Goal: Find specific page/section: Find specific page/section

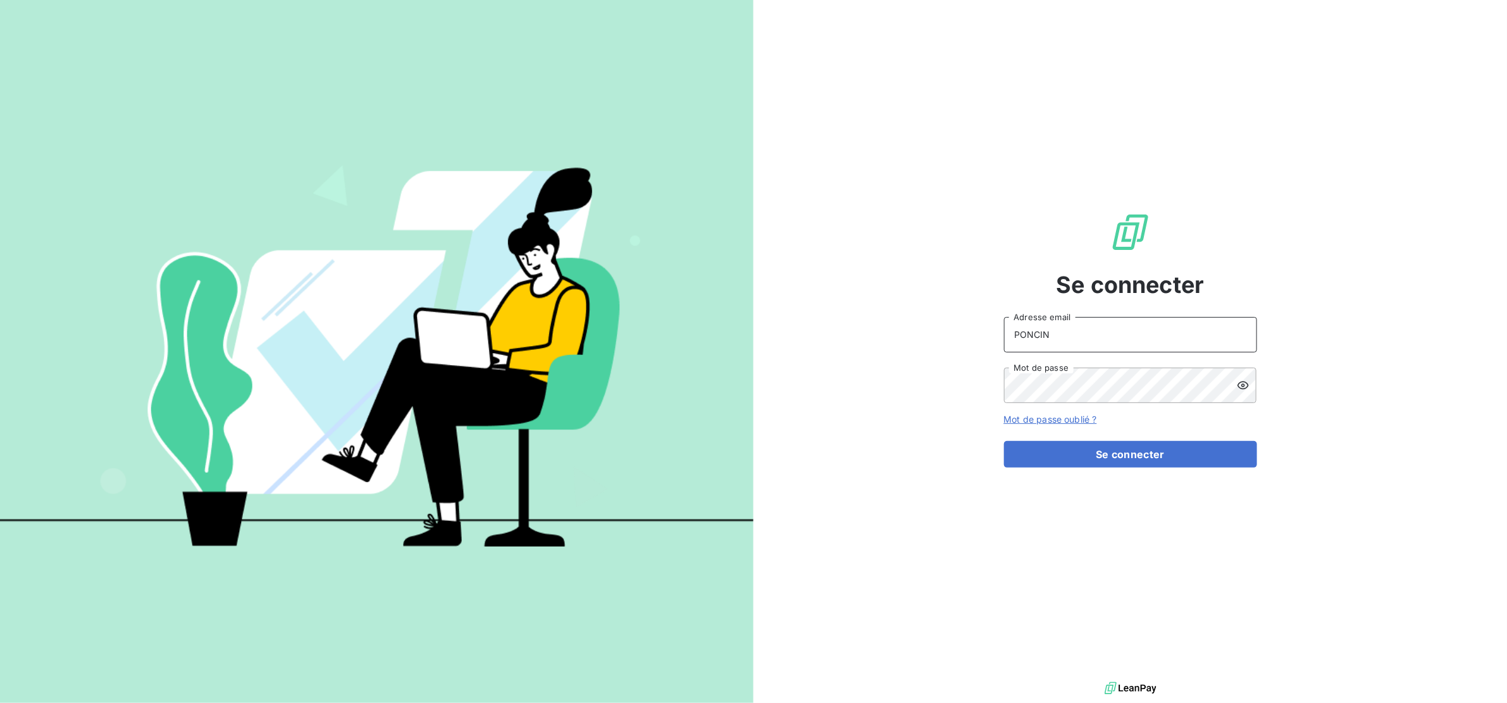
drag, startPoint x: 1049, startPoint y: 328, endPoint x: 951, endPoint y: 348, distance: 99.4
click at [945, 350] on div "Se connecter PONCIN Adresse email Mot de passe Mot de passe oublié ? Se connect…" at bounding box center [1131, 339] width 754 height 679
type input "[EMAIL_ADDRESS][DOMAIN_NAME]"
click at [1112, 454] on button "Se connecter" at bounding box center [1130, 454] width 253 height 27
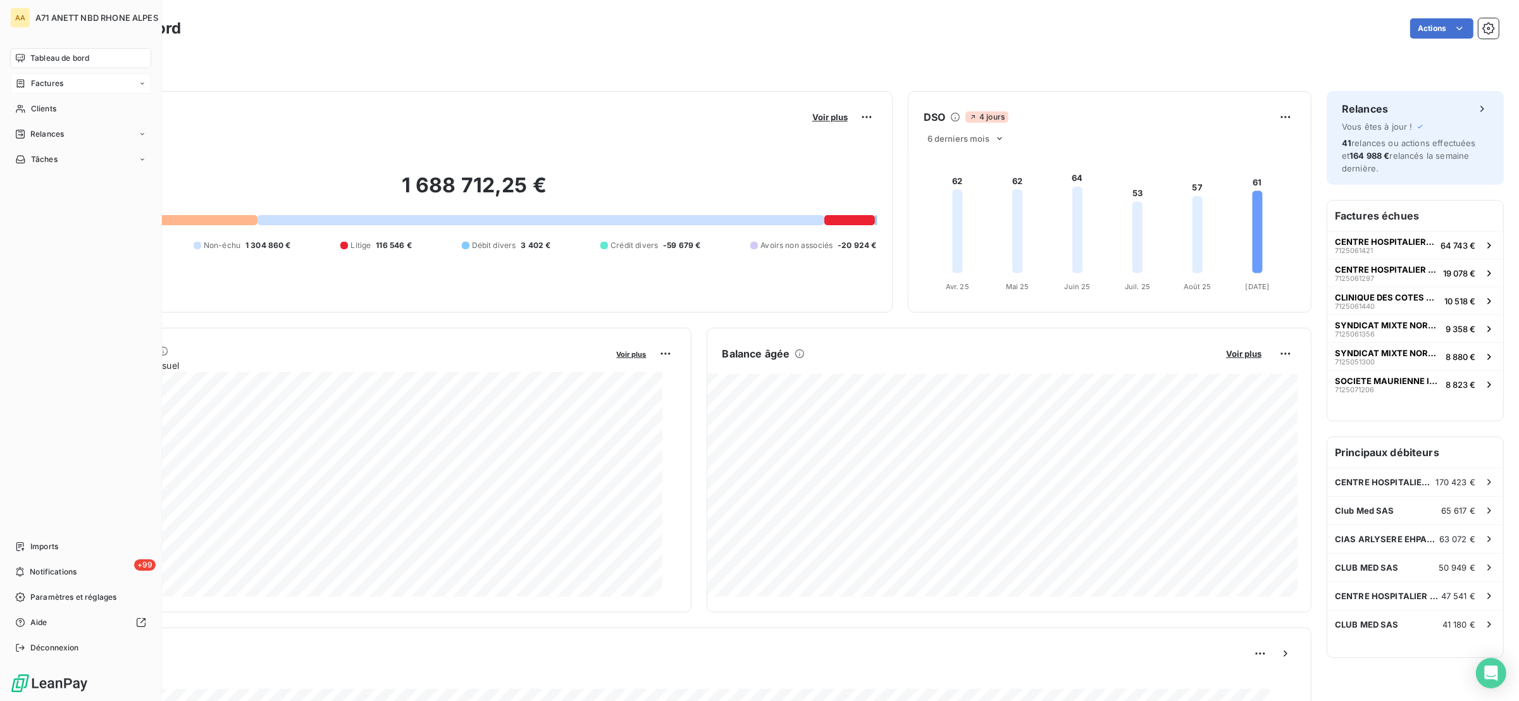
click at [18, 84] on icon at bounding box center [20, 83] width 11 height 10
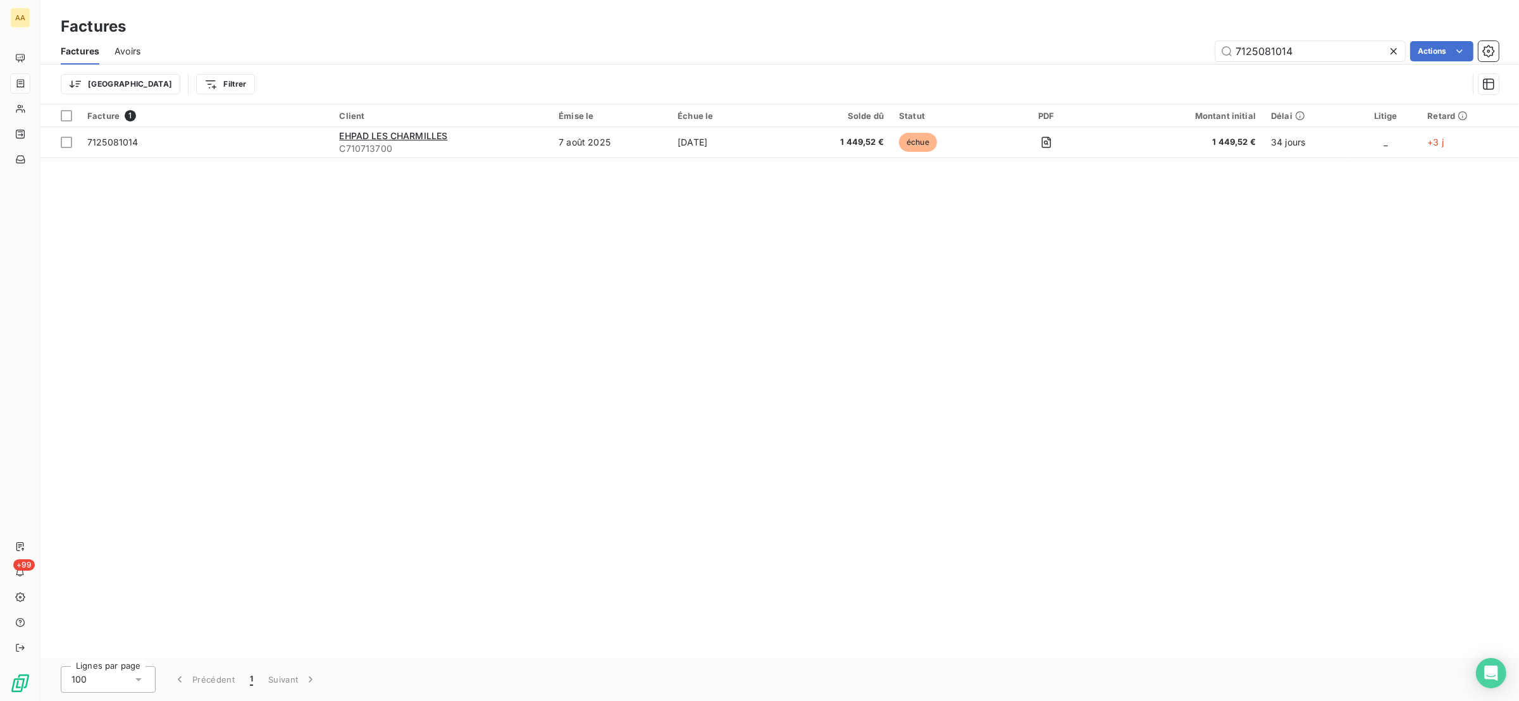
drag, startPoint x: 1337, startPoint y: 53, endPoint x: 1175, endPoint y: 39, distance: 162.6
click at [1175, 39] on div "Factures Avoirs 7125081014 Actions" at bounding box center [780, 51] width 1479 height 27
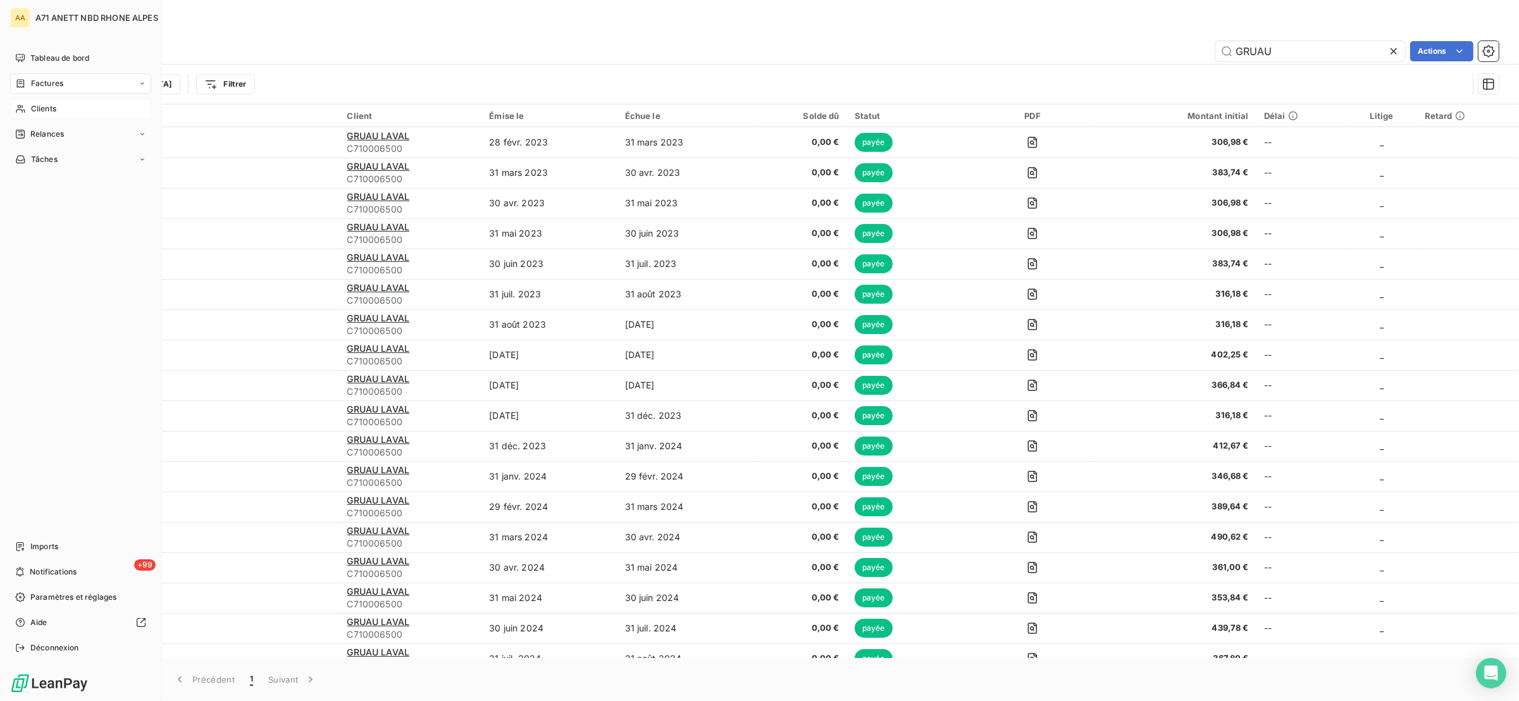
type input "GRUAU"
click at [36, 99] on div "Clients" at bounding box center [80, 109] width 141 height 20
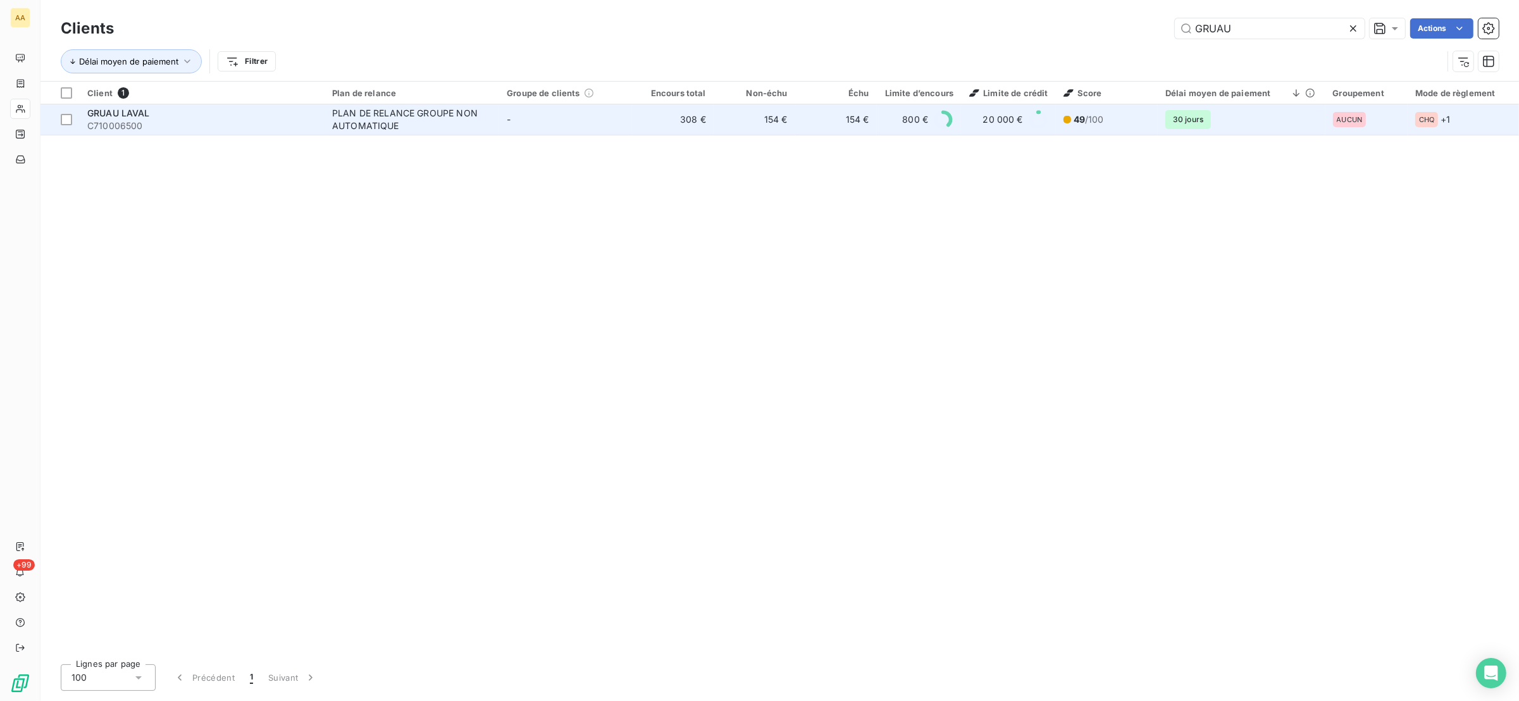
type input "GRUAU"
click at [530, 115] on td "-" at bounding box center [565, 119] width 133 height 30
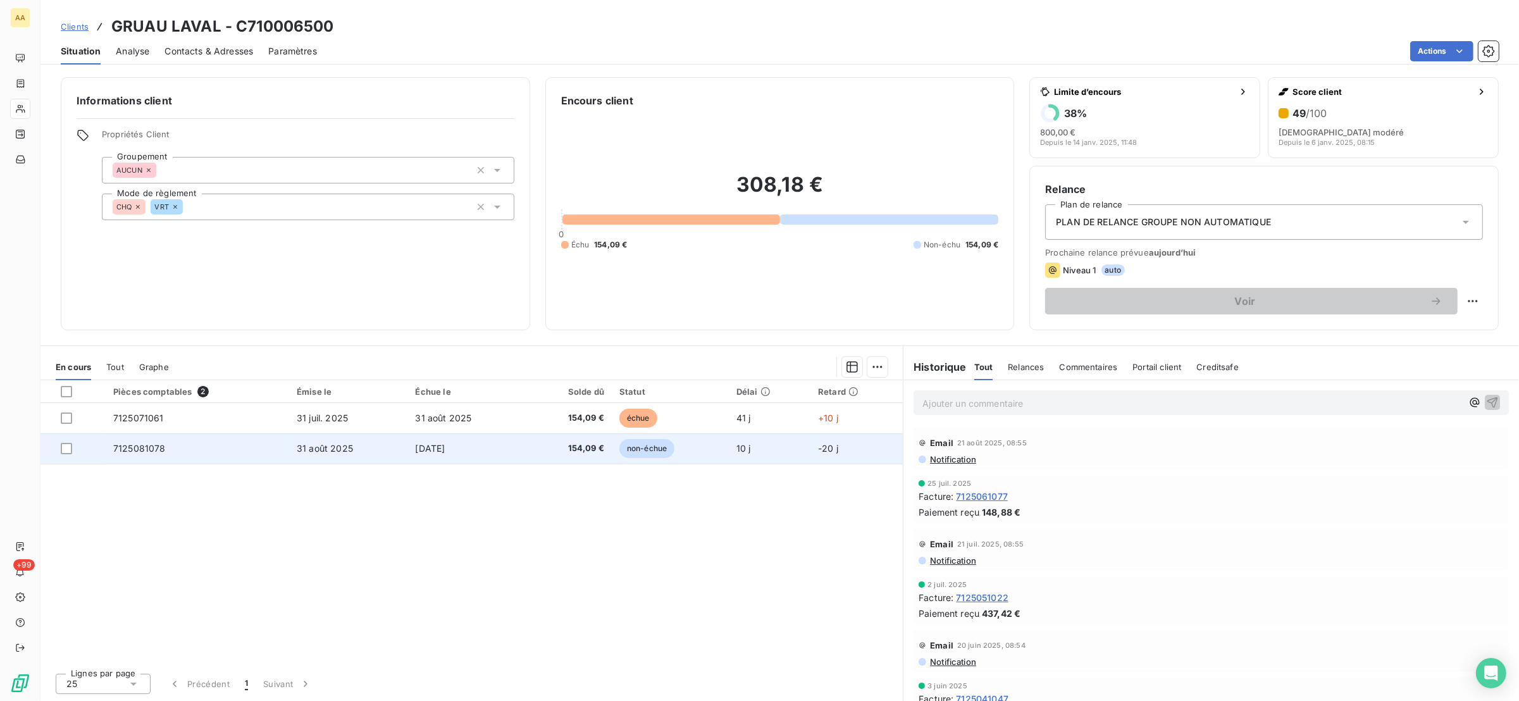
click at [208, 442] on td "7125081078" at bounding box center [198, 449] width 184 height 30
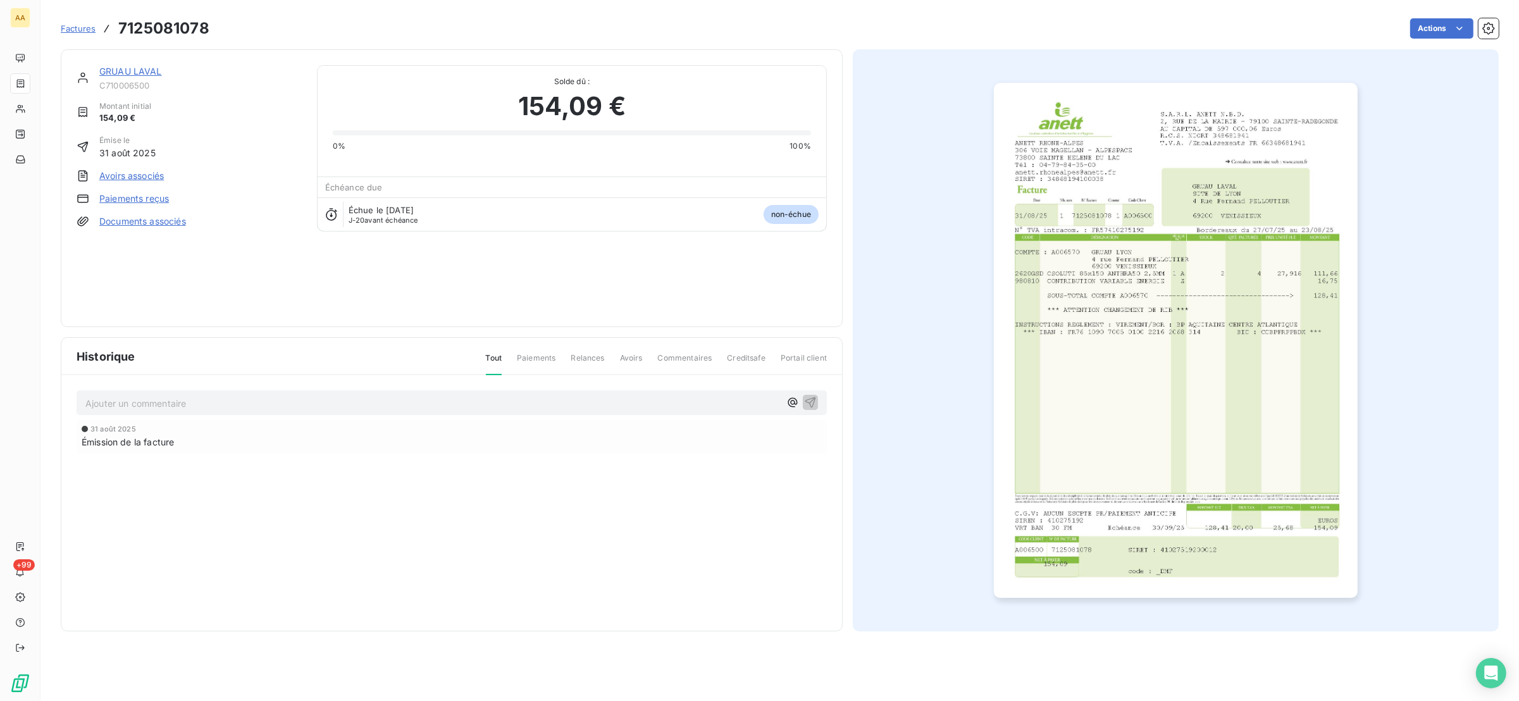
click at [1221, 299] on img "button" at bounding box center [1176, 340] width 364 height 515
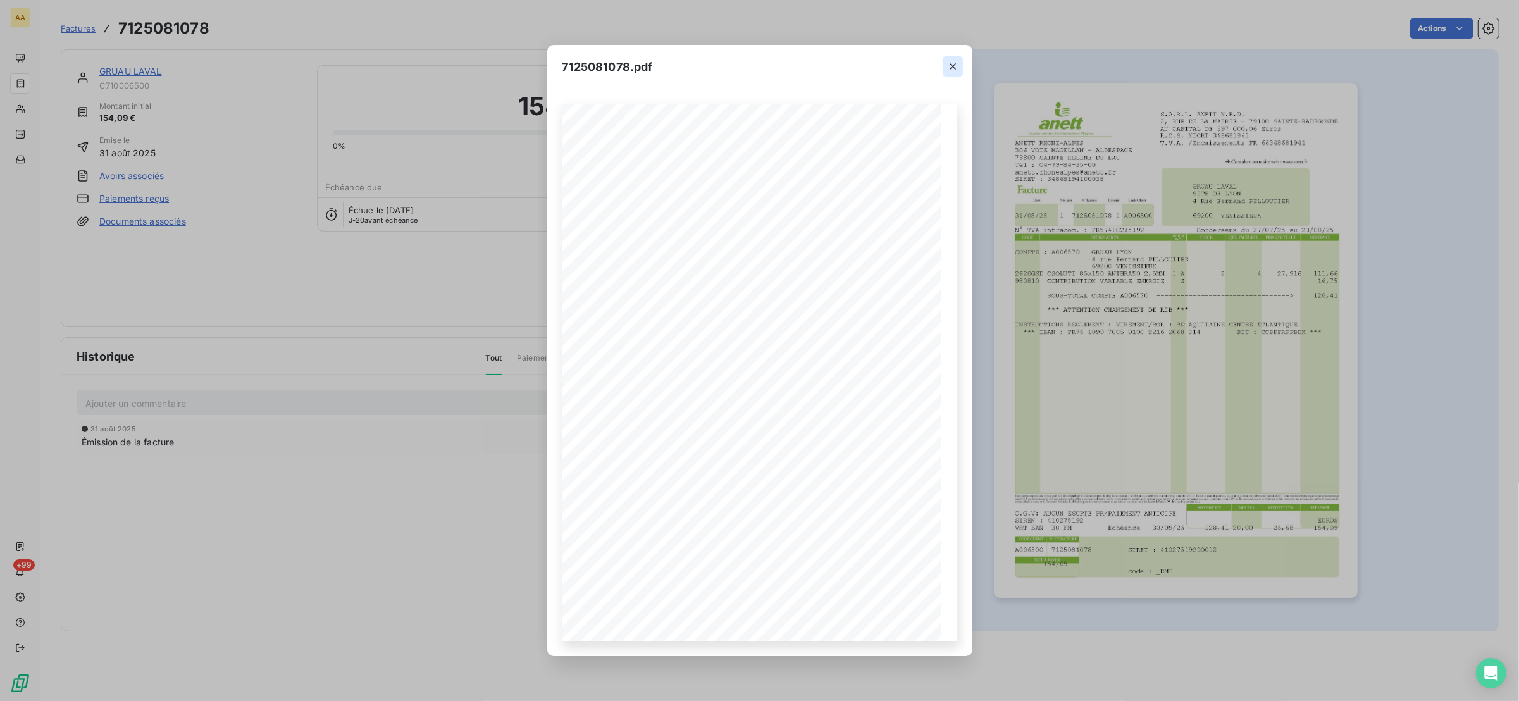
click at [944, 58] on button "button" at bounding box center [953, 66] width 20 height 20
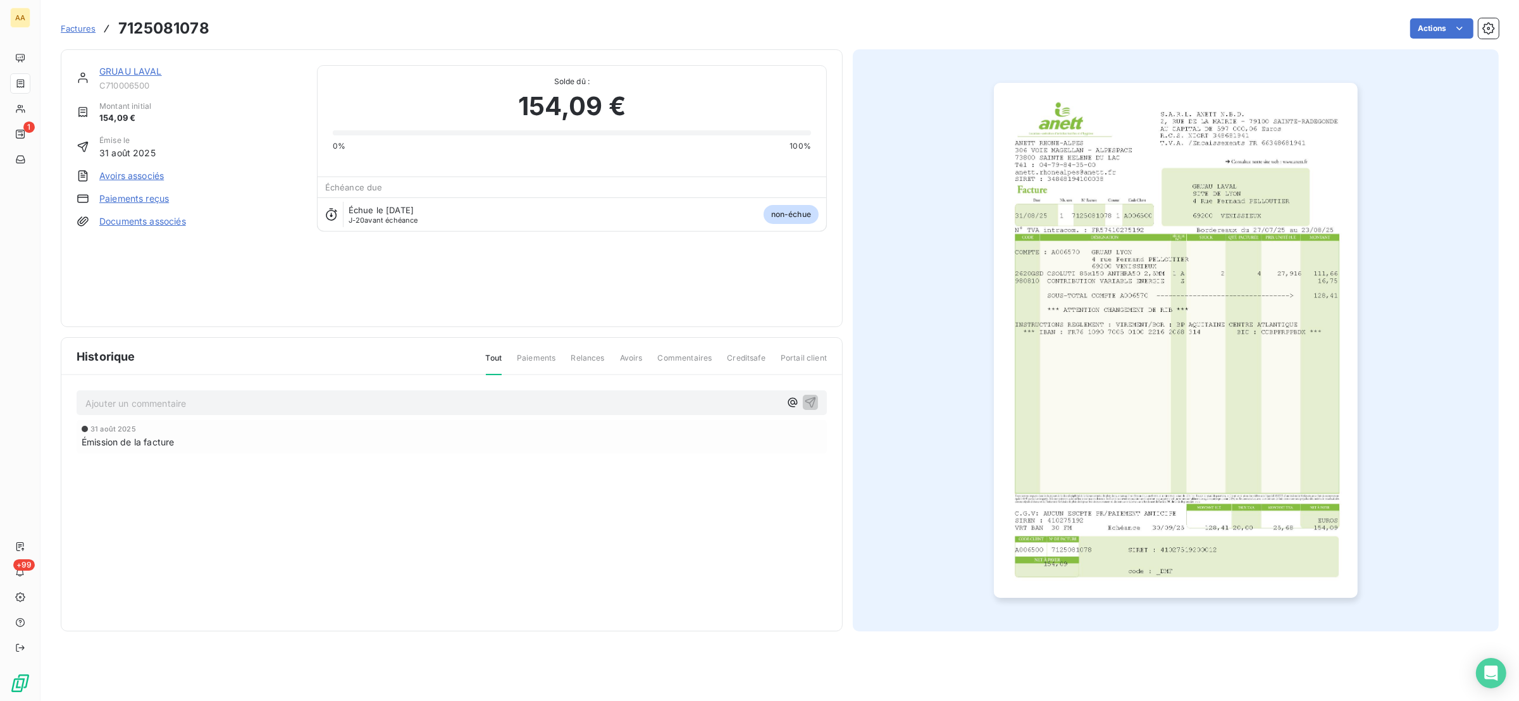
click at [1083, 285] on img "button" at bounding box center [1176, 340] width 364 height 515
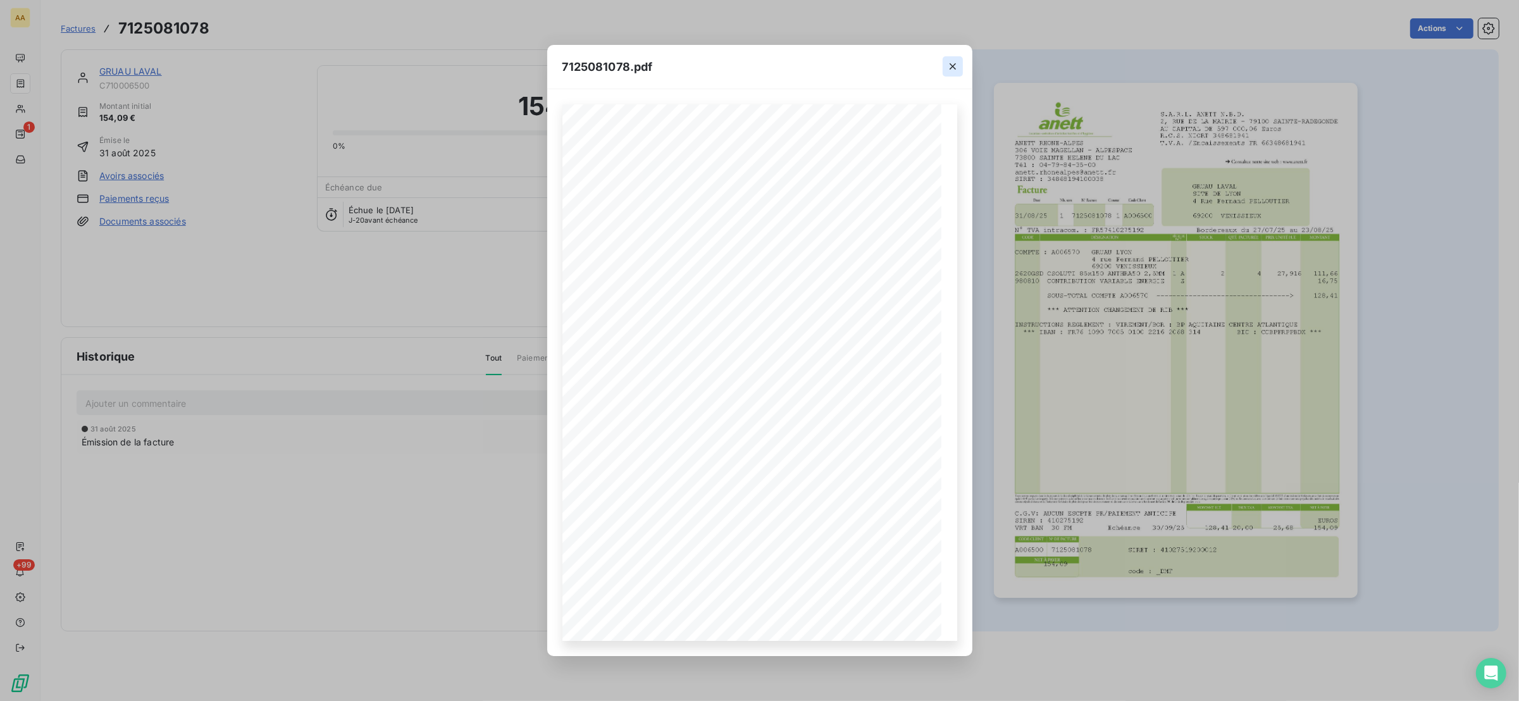
click at [954, 63] on icon "button" at bounding box center [953, 66] width 6 height 6
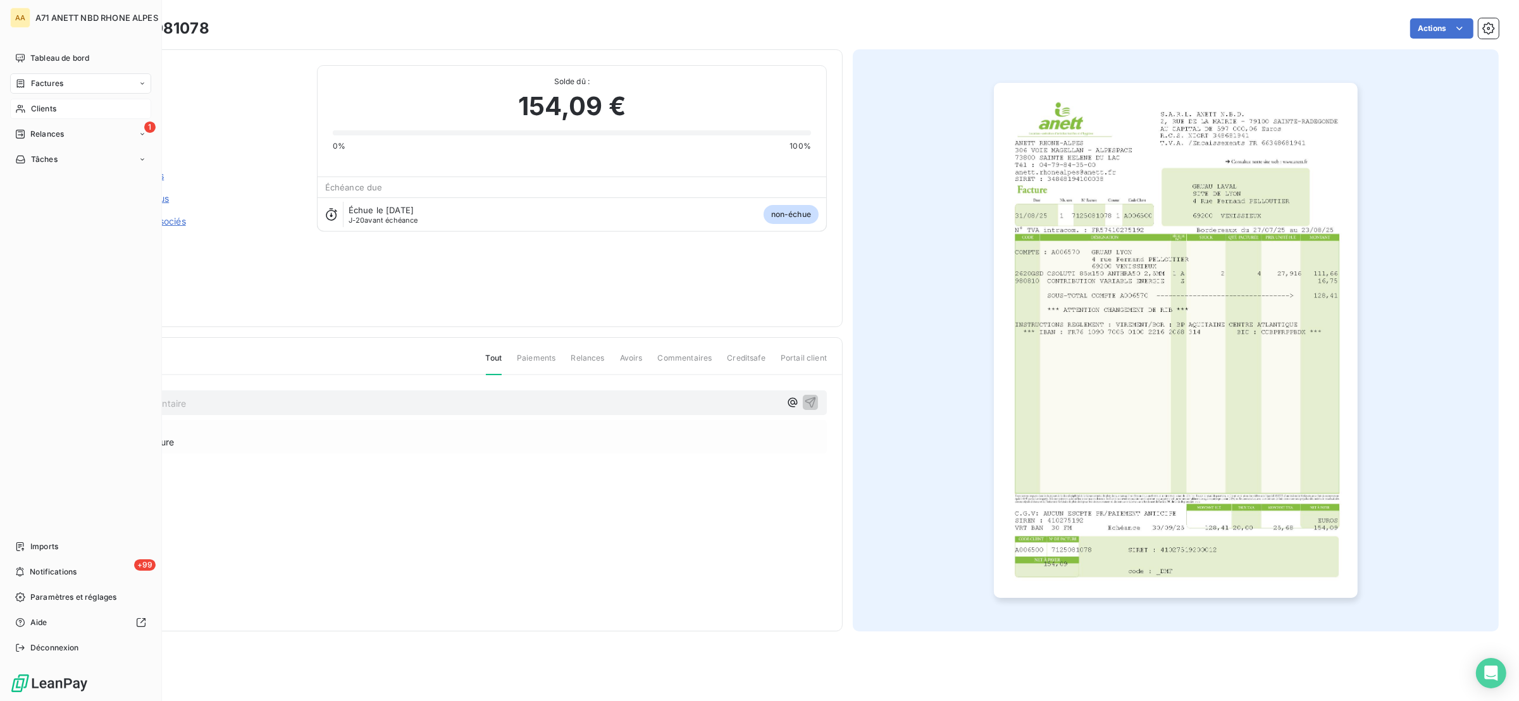
click at [53, 114] on div "Clients" at bounding box center [80, 109] width 141 height 20
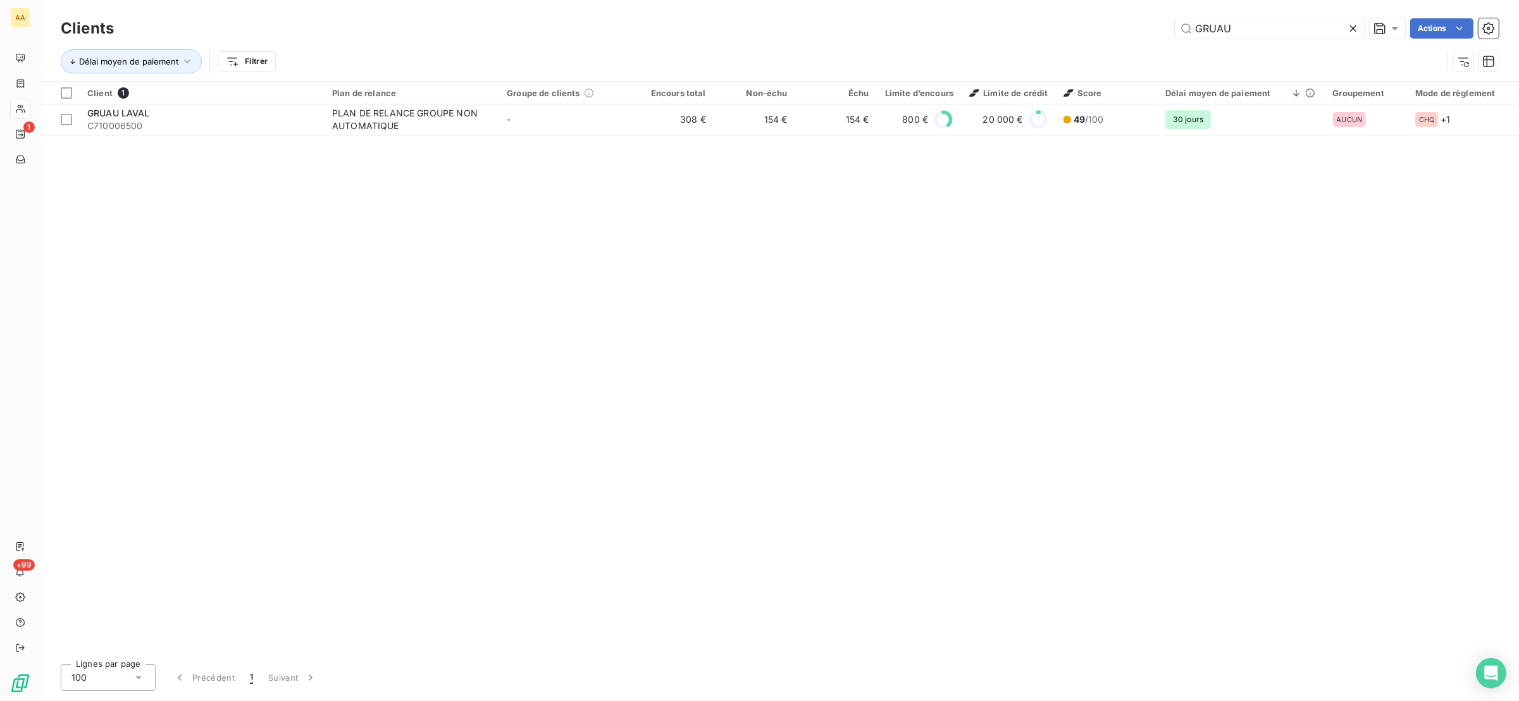
drag, startPoint x: 1261, startPoint y: 28, endPoint x: 1092, endPoint y: 34, distance: 168.4
click at [1093, 33] on div "GRUAU Actions" at bounding box center [814, 28] width 1370 height 20
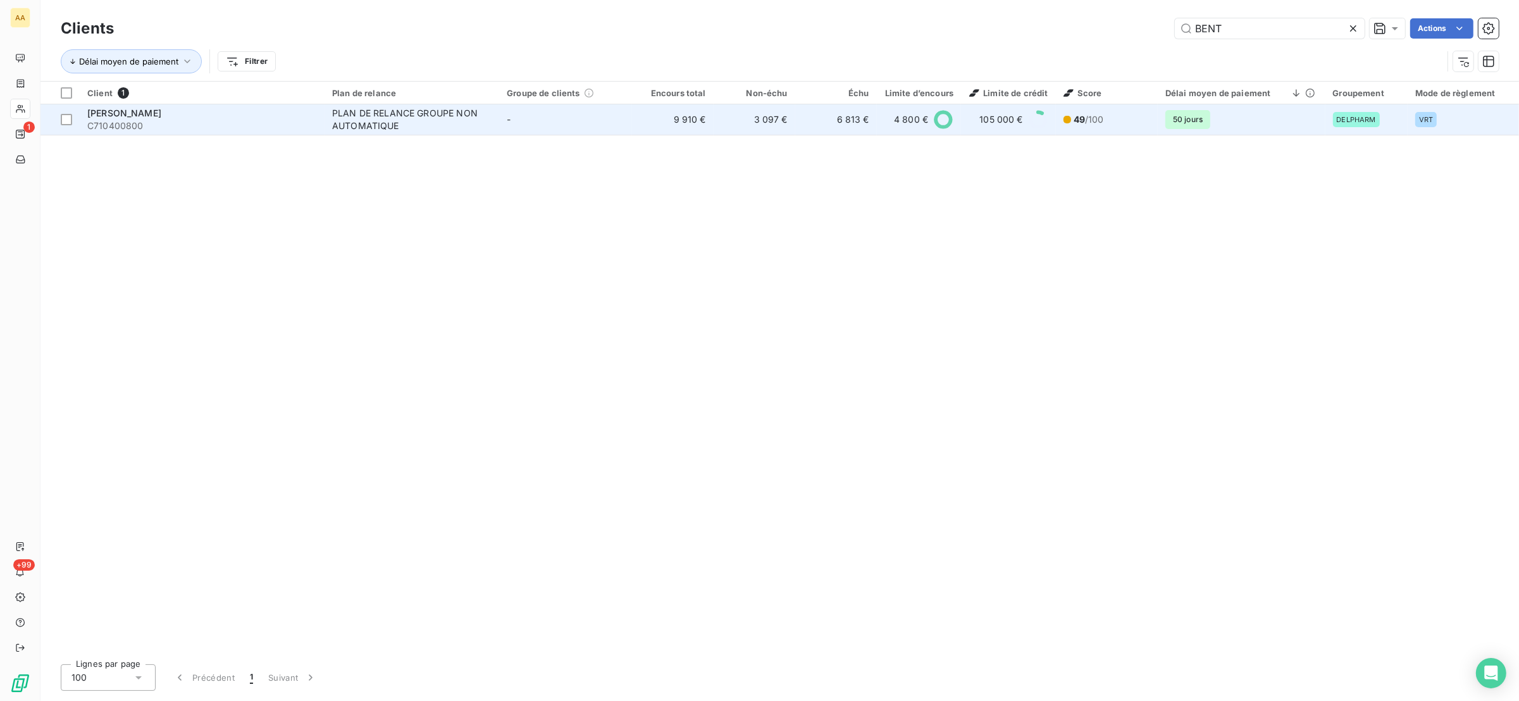
type input "BENT"
click at [513, 116] on td "-" at bounding box center [565, 119] width 133 height 30
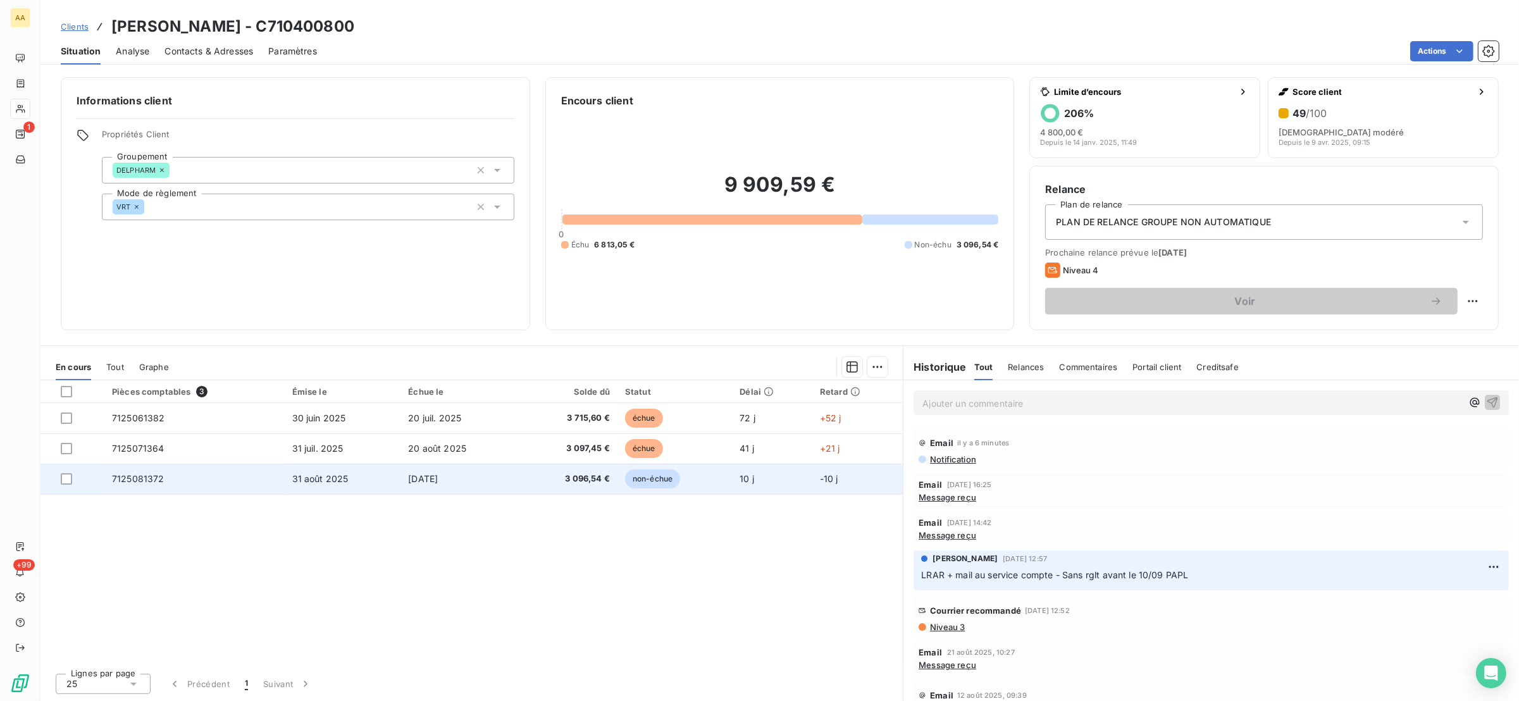
click at [438, 481] on span "[DATE]" at bounding box center [423, 478] width 30 height 11
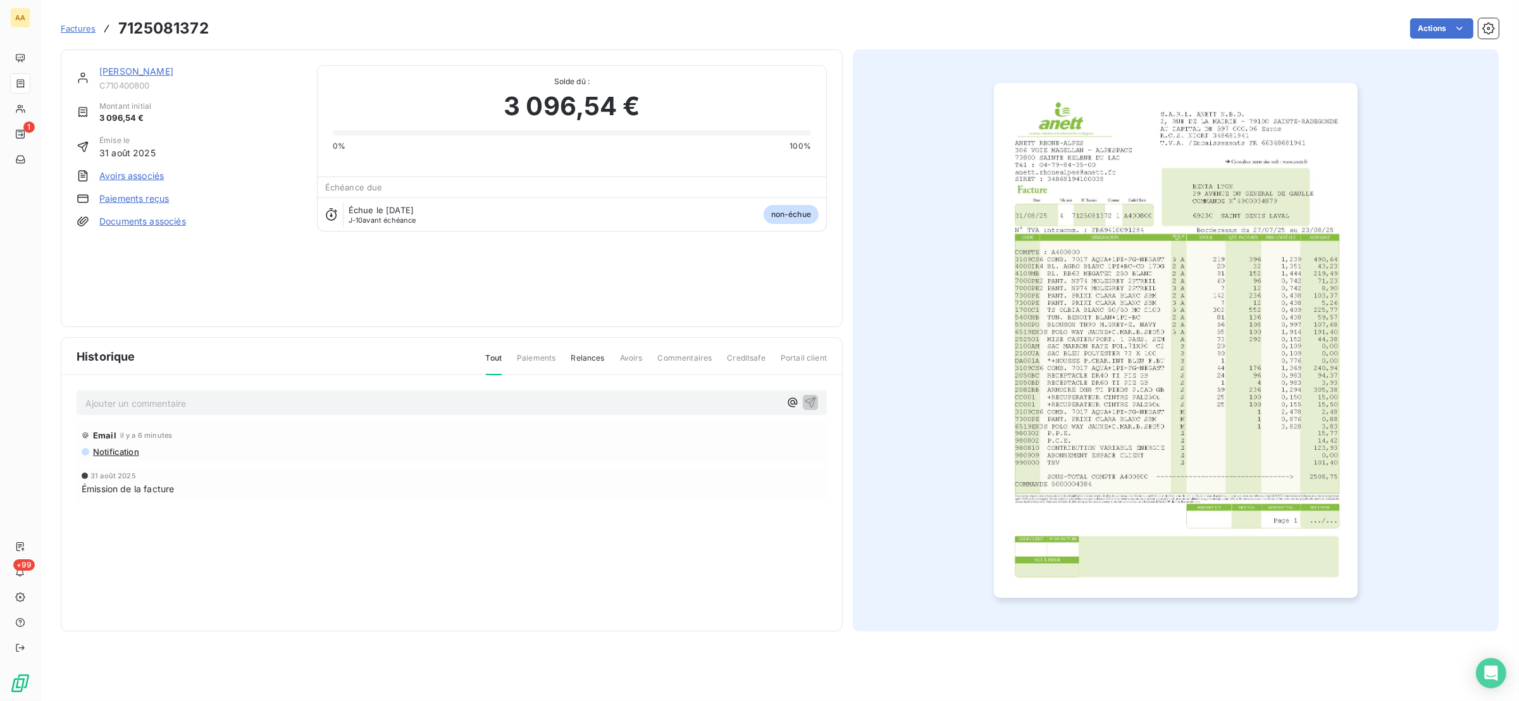
click at [1071, 458] on img "button" at bounding box center [1176, 340] width 364 height 515
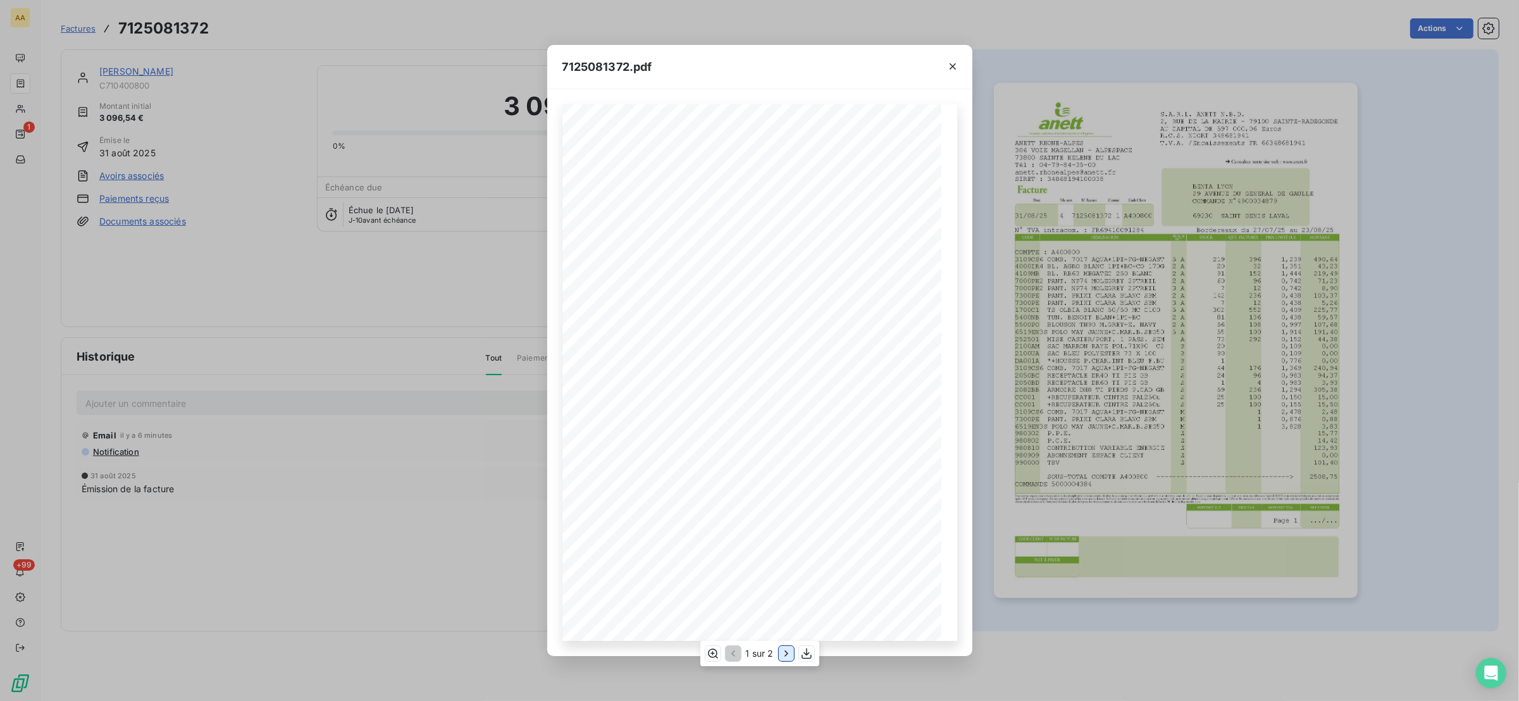
click at [783, 653] on icon "button" at bounding box center [786, 653] width 13 height 13
click at [959, 56] on button "button" at bounding box center [953, 66] width 20 height 20
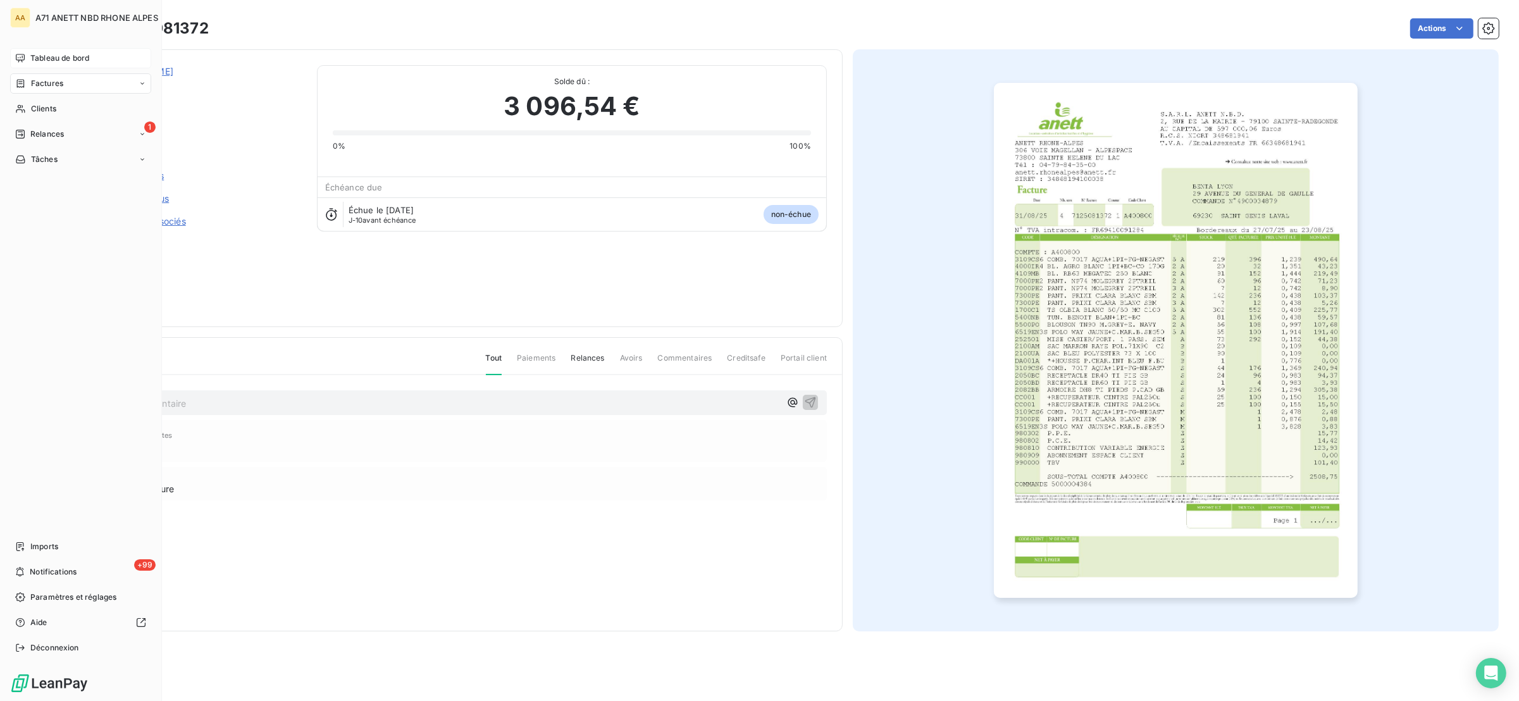
click at [22, 58] on icon at bounding box center [20, 58] width 10 height 10
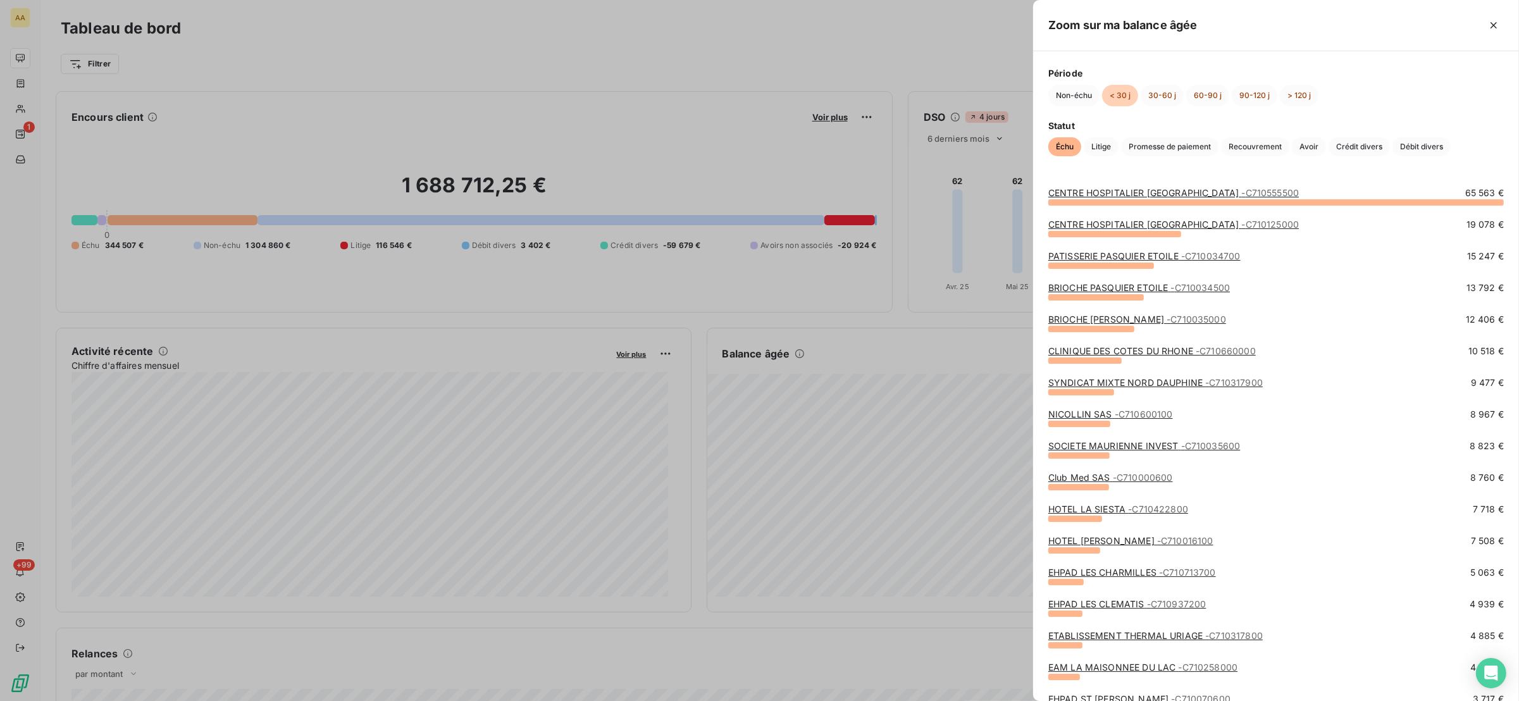
click at [951, 444] on div at bounding box center [759, 350] width 1519 height 701
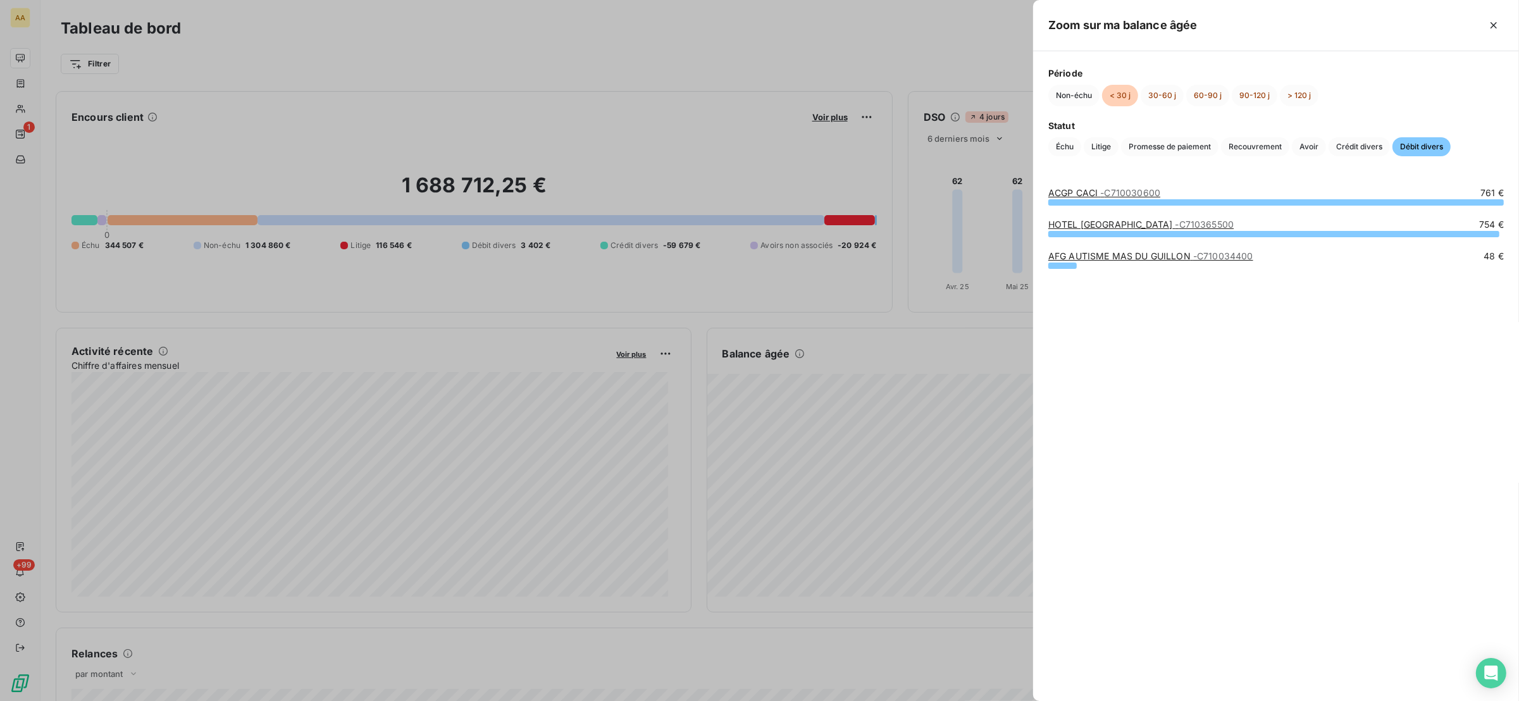
click at [970, 400] on div at bounding box center [759, 350] width 1519 height 701
click at [1093, 149] on span "Litige" at bounding box center [1101, 146] width 35 height 19
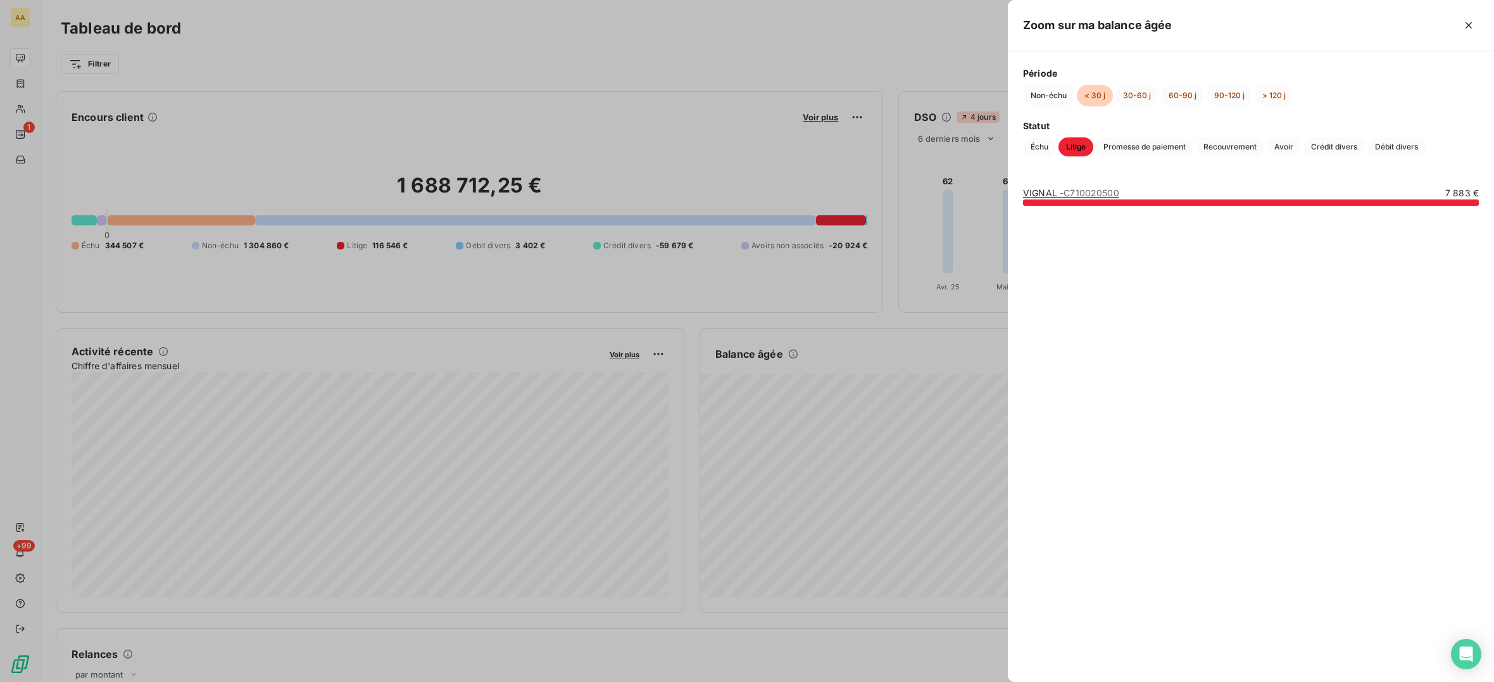
click at [25, 94] on div at bounding box center [747, 341] width 1494 height 682
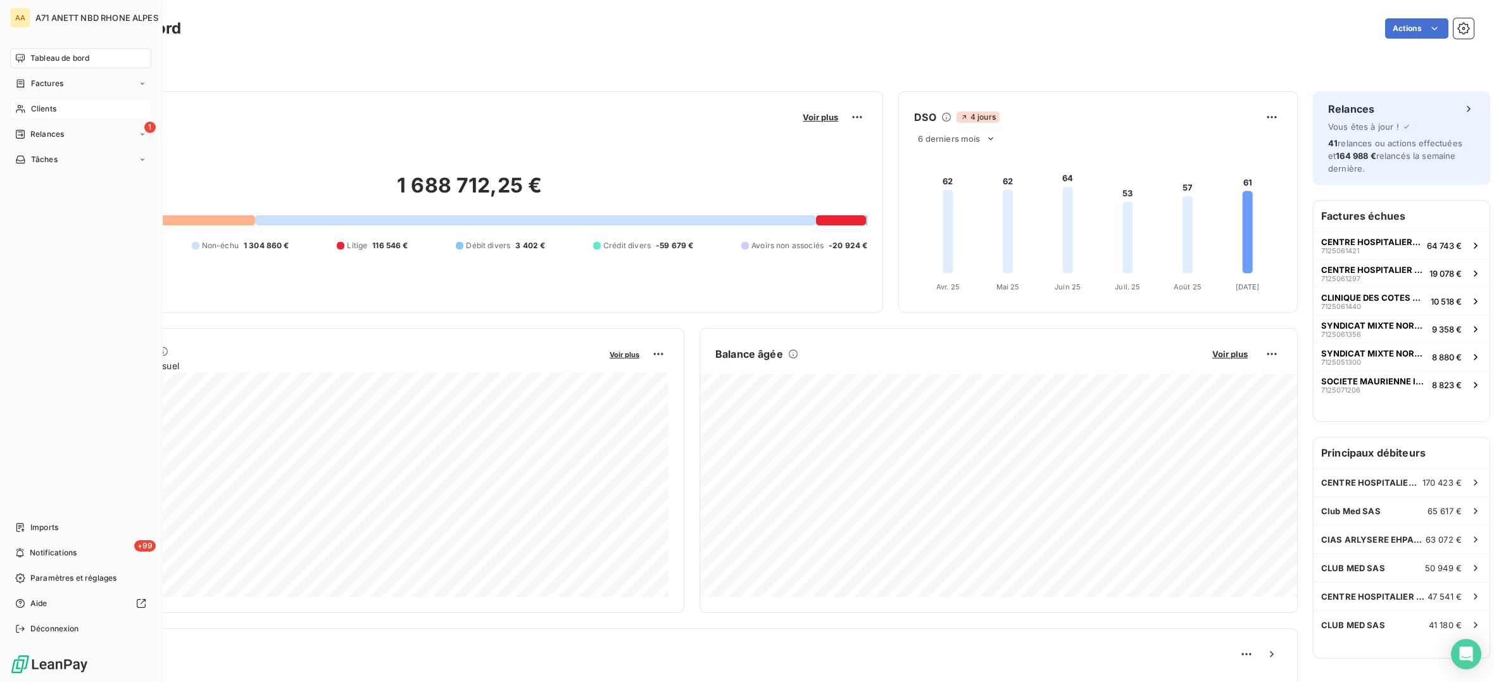
click at [22, 106] on icon at bounding box center [20, 109] width 11 height 10
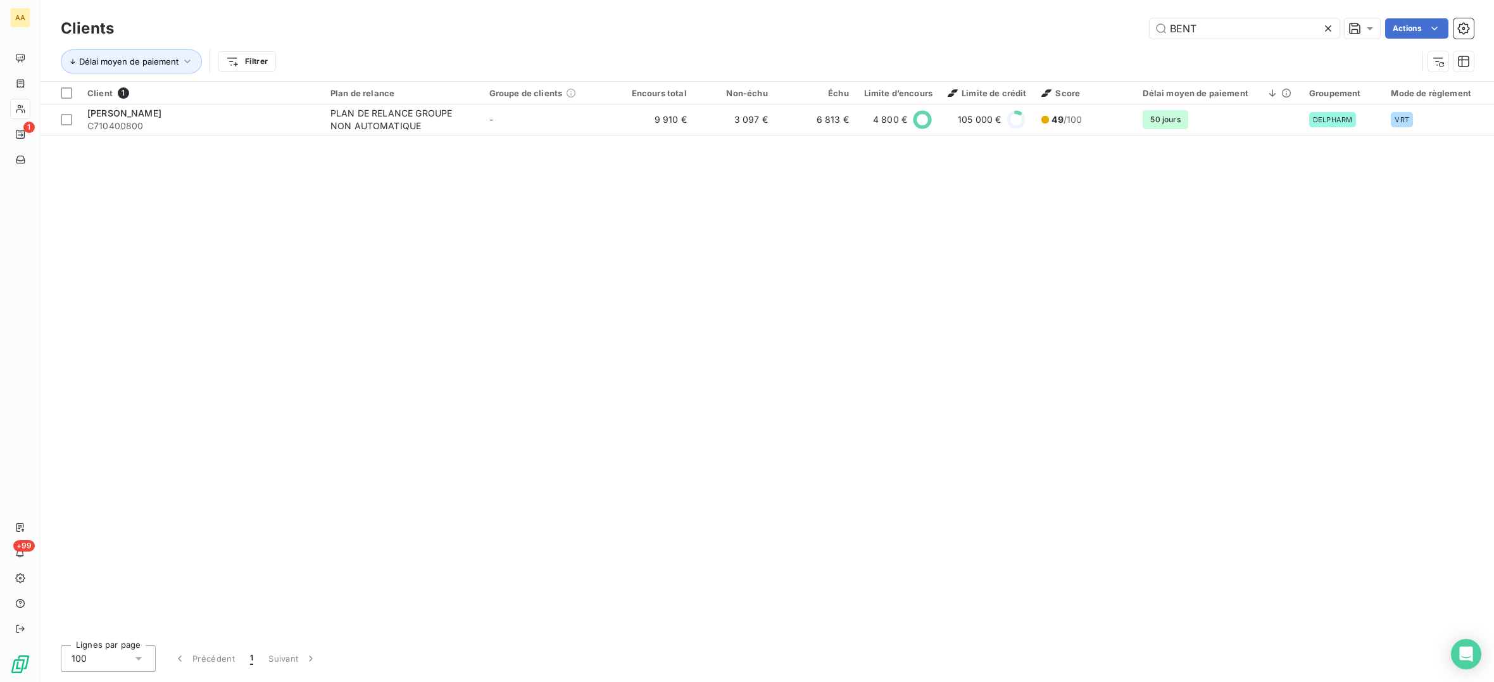
drag, startPoint x: 1204, startPoint y: 27, endPoint x: 1112, endPoint y: 24, distance: 91.8
click at [1112, 24] on div "BENT Actions" at bounding box center [801, 28] width 1344 height 20
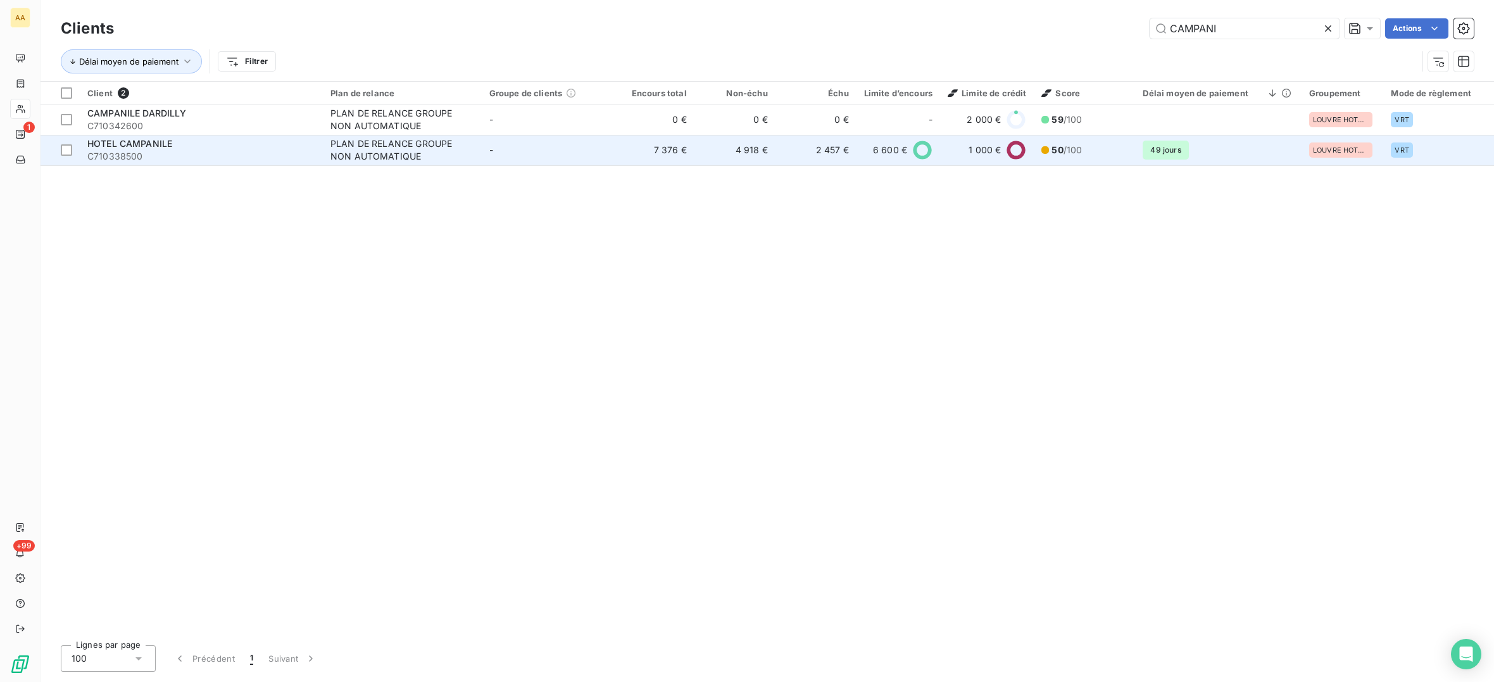
type input "CAMPANI"
click at [182, 155] on span "C710338500" at bounding box center [201, 156] width 228 height 13
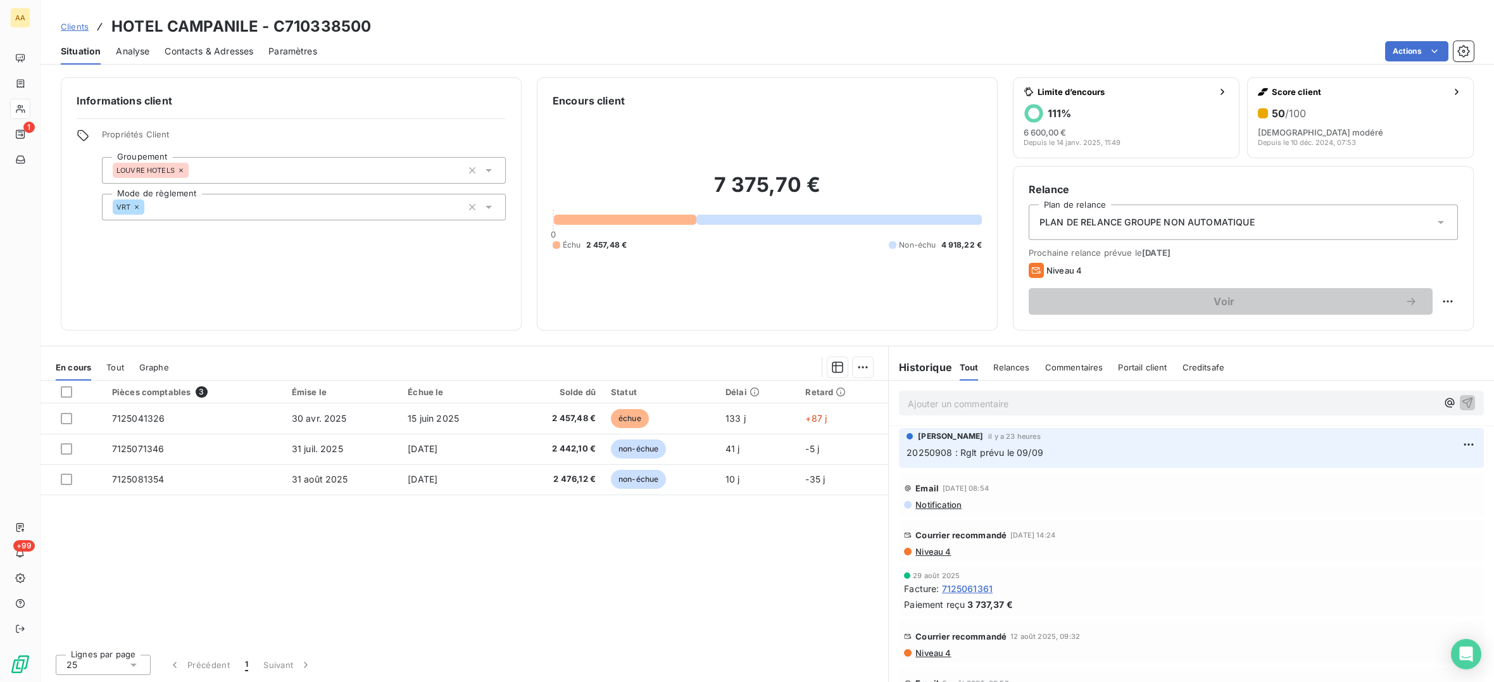
click at [944, 405] on p "Ajouter un commentaire ﻿" at bounding box center [1172, 404] width 529 height 16
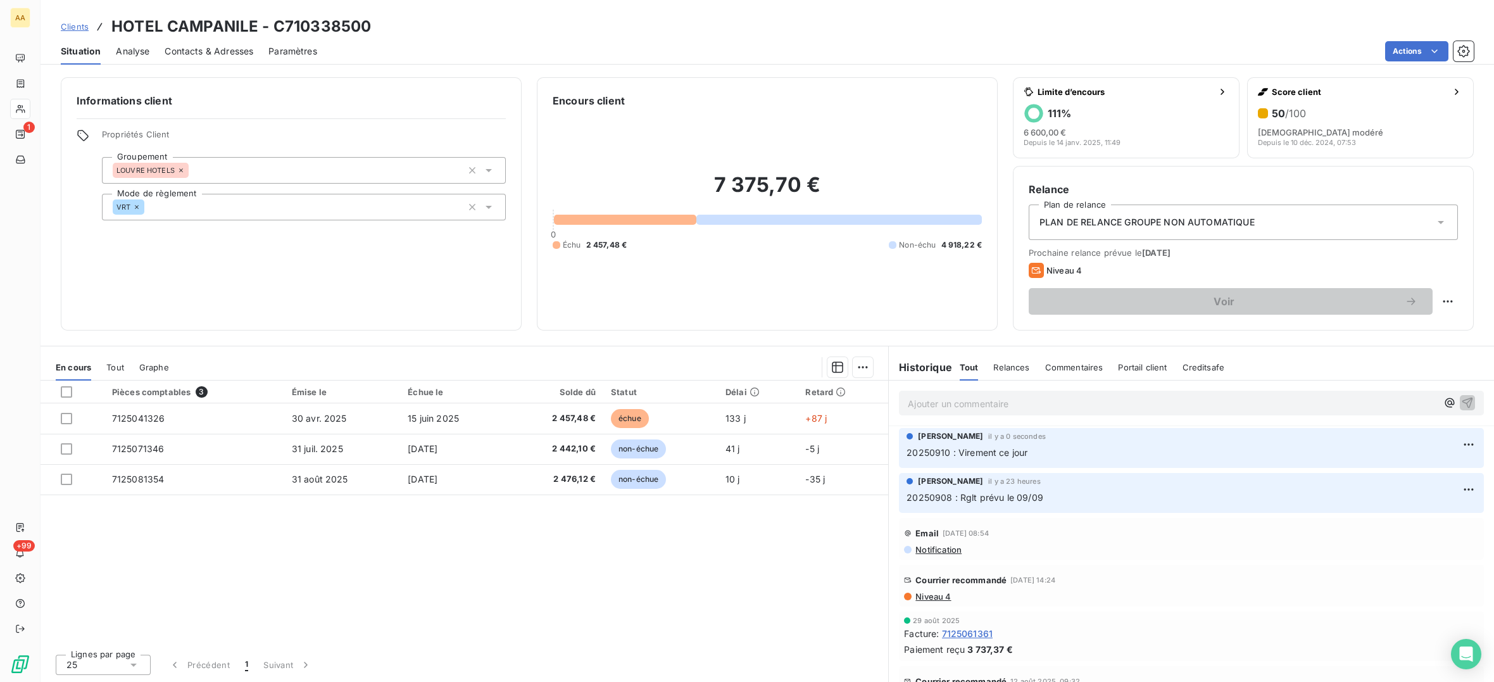
click at [118, 370] on span "Tout" at bounding box center [115, 367] width 18 height 10
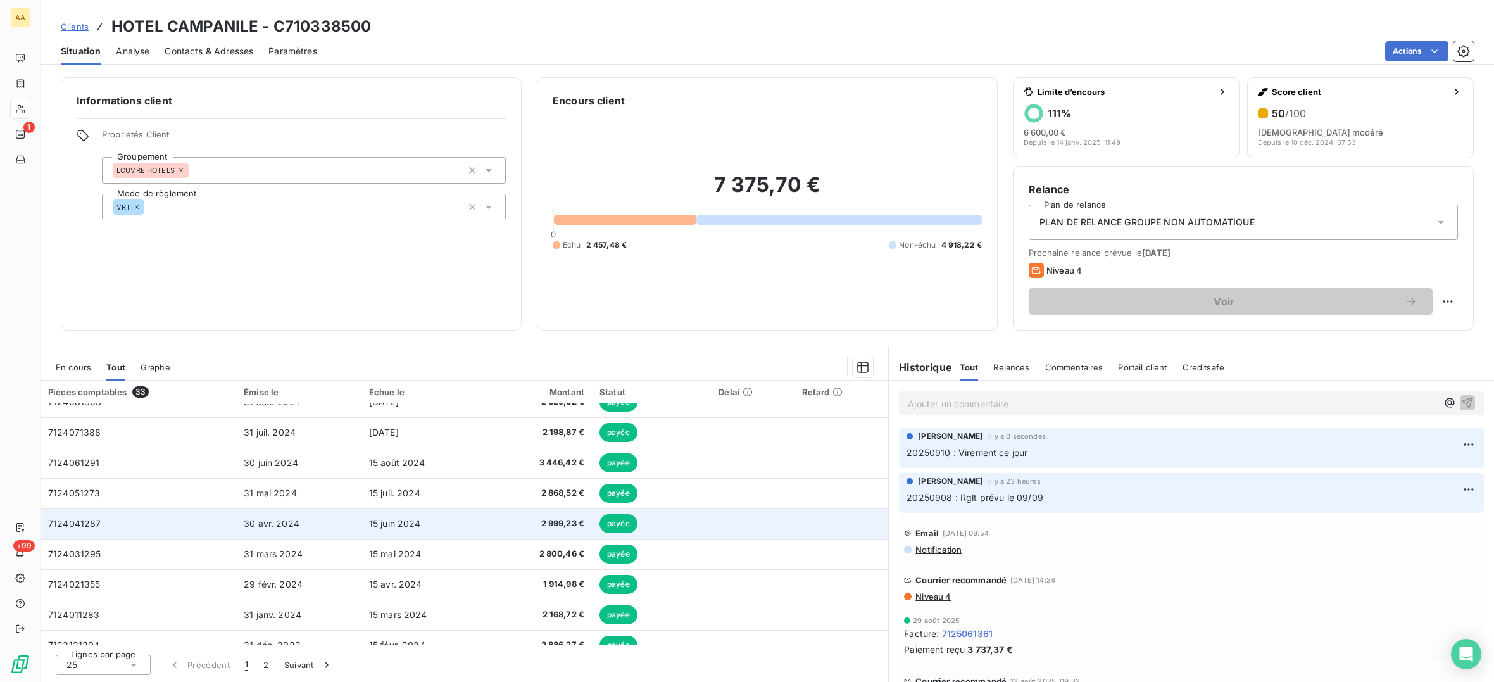
scroll to position [474, 0]
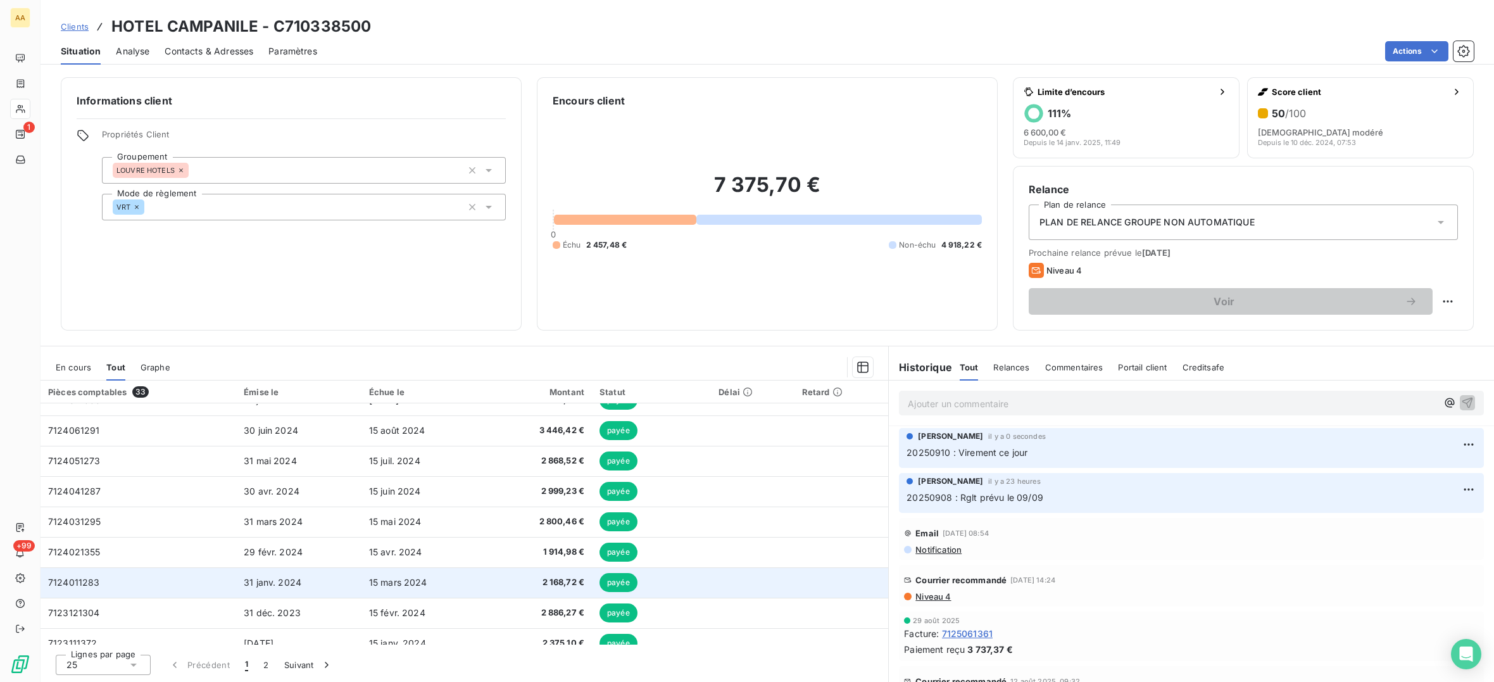
click at [83, 578] on span "7124011283" at bounding box center [74, 582] width 52 height 11
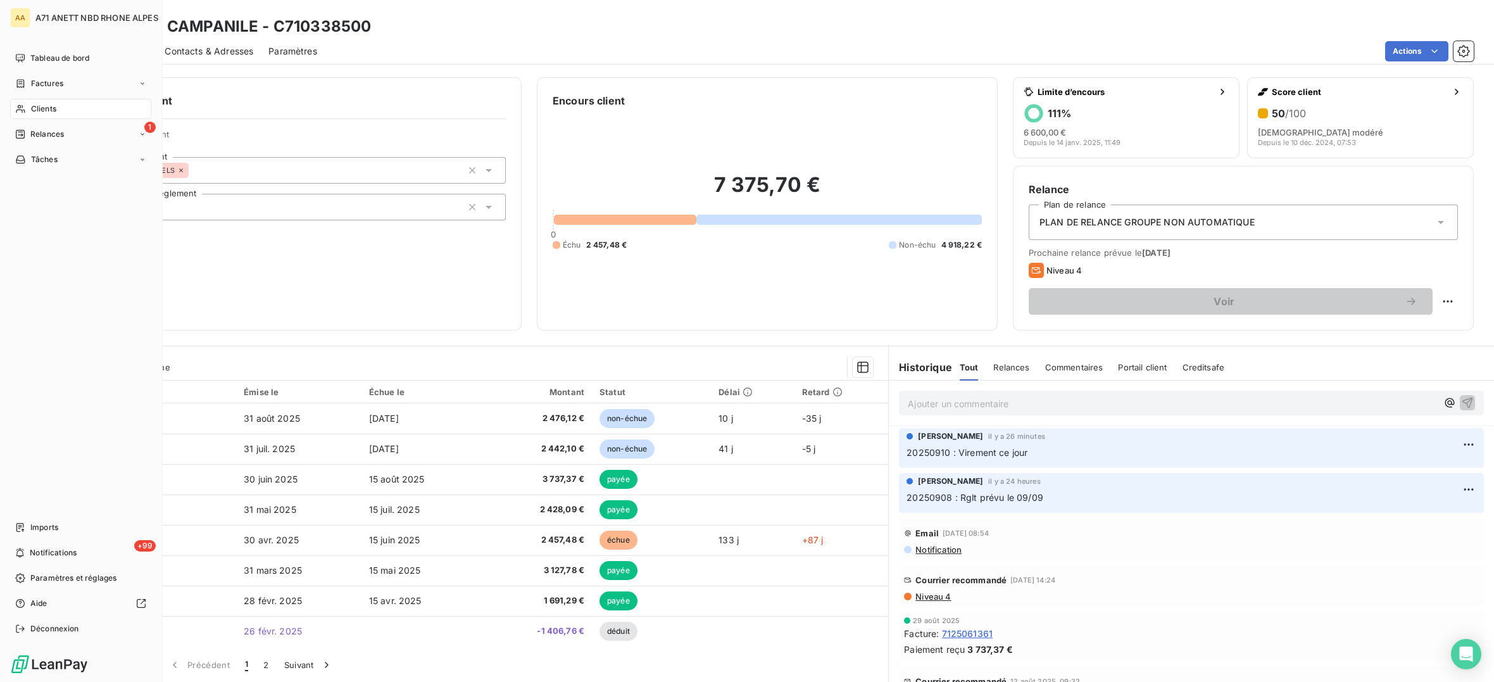
click at [18, 103] on div "Clients" at bounding box center [80, 109] width 141 height 20
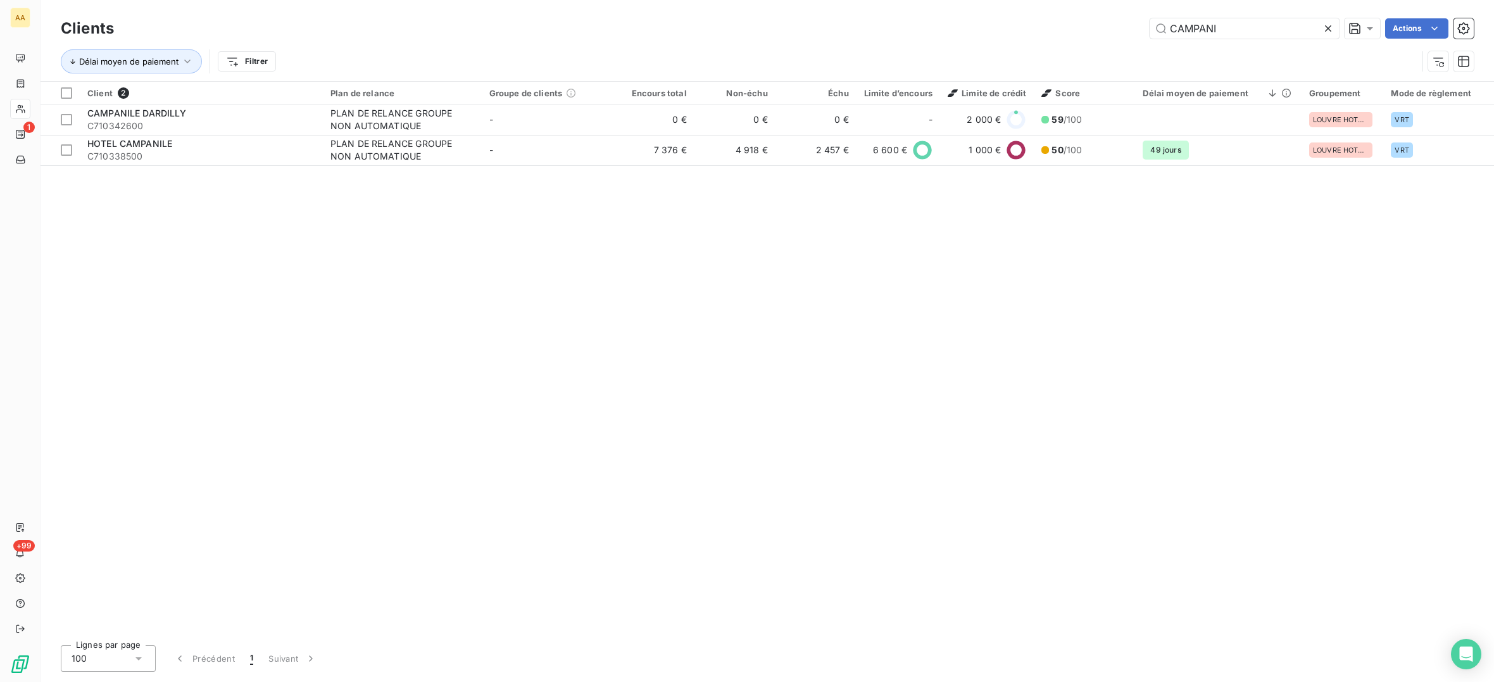
drag, startPoint x: 1225, startPoint y: 28, endPoint x: 1026, endPoint y: 61, distance: 201.4
click at [1027, 61] on div "Clients CAMPANI Actions Délai moyen de paiement Filtrer" at bounding box center [767, 48] width 1413 height 66
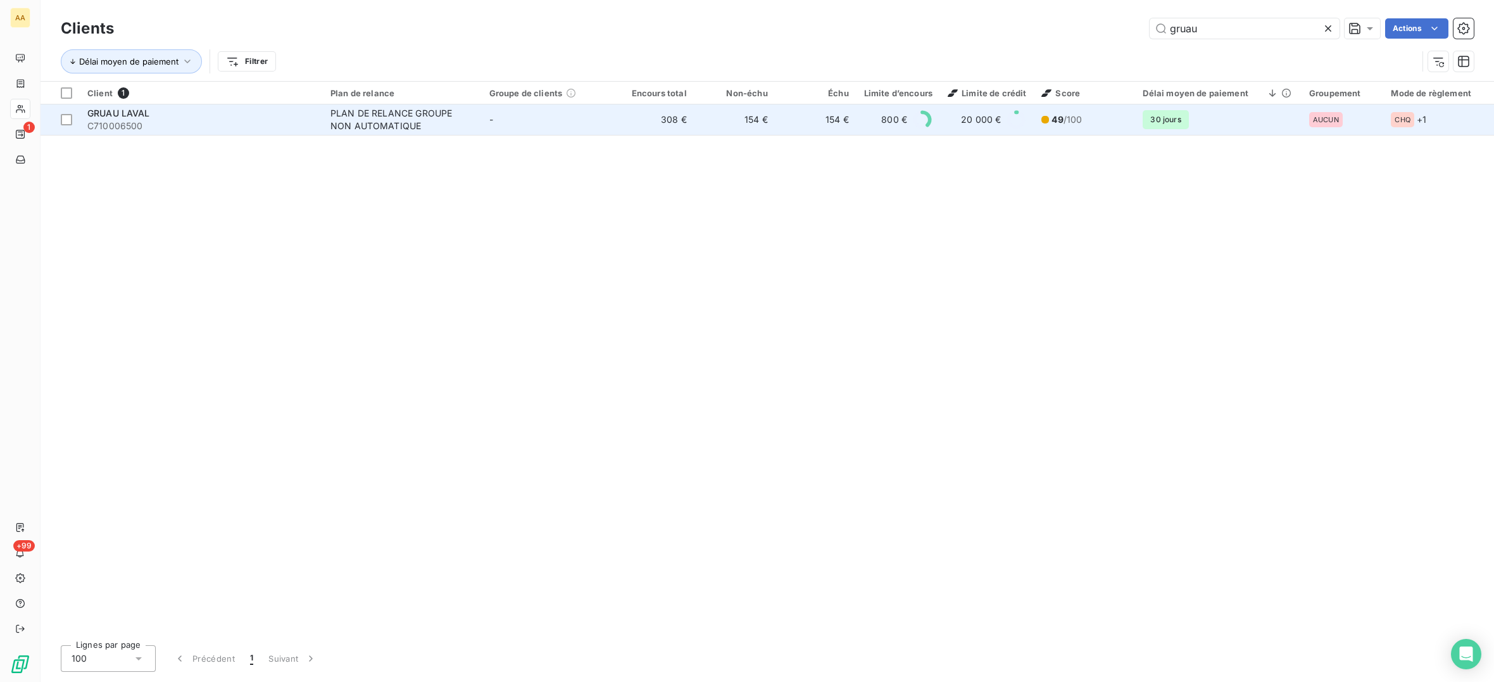
type input "gruau"
click at [151, 120] on span "C710006500" at bounding box center [201, 126] width 228 height 13
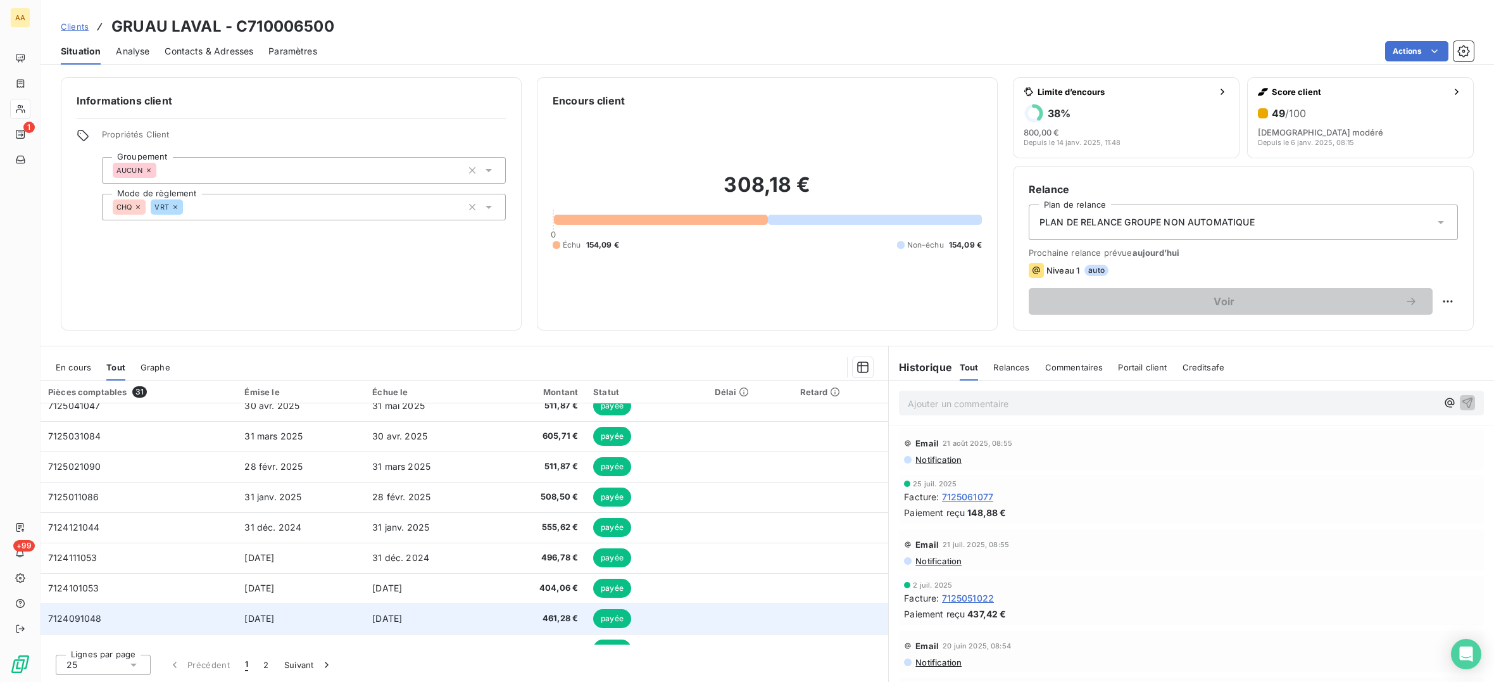
scroll to position [518, 0]
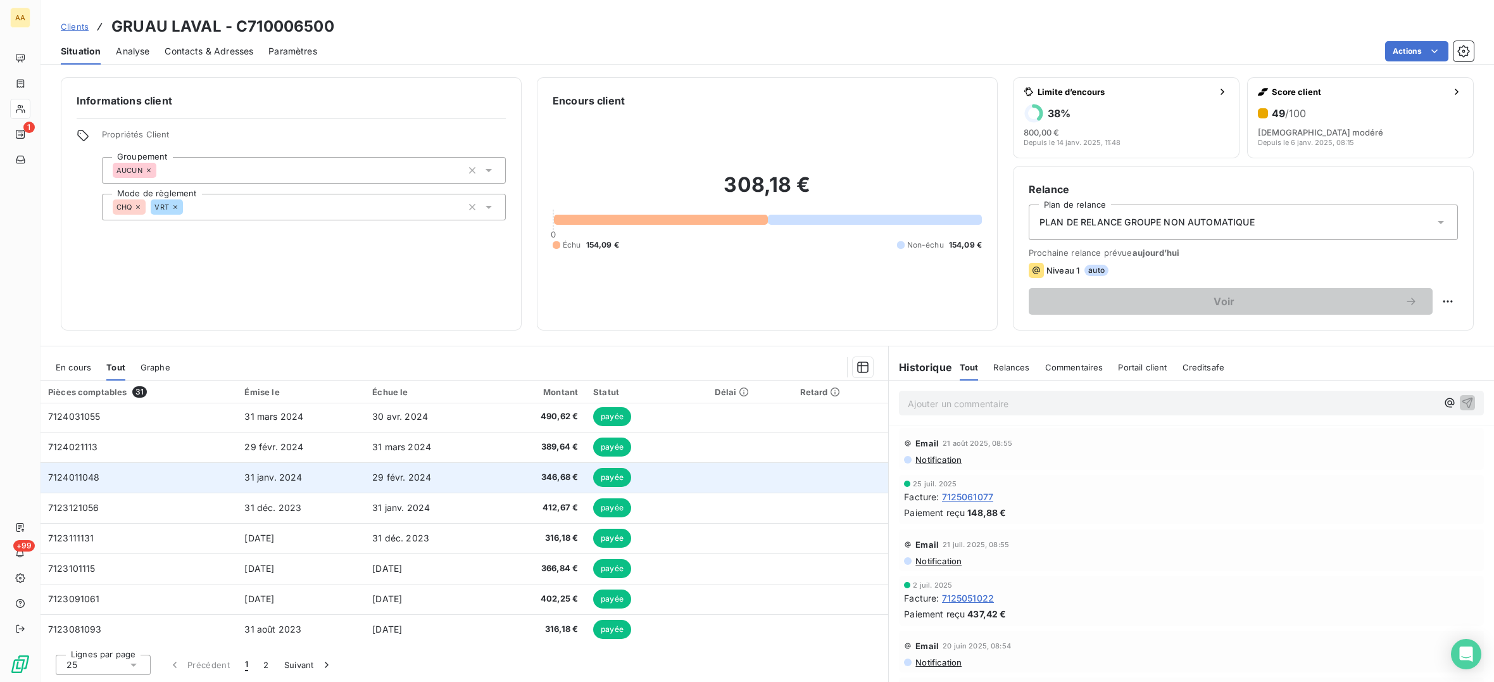
click at [82, 481] on span "7124011048" at bounding box center [74, 476] width 52 height 11
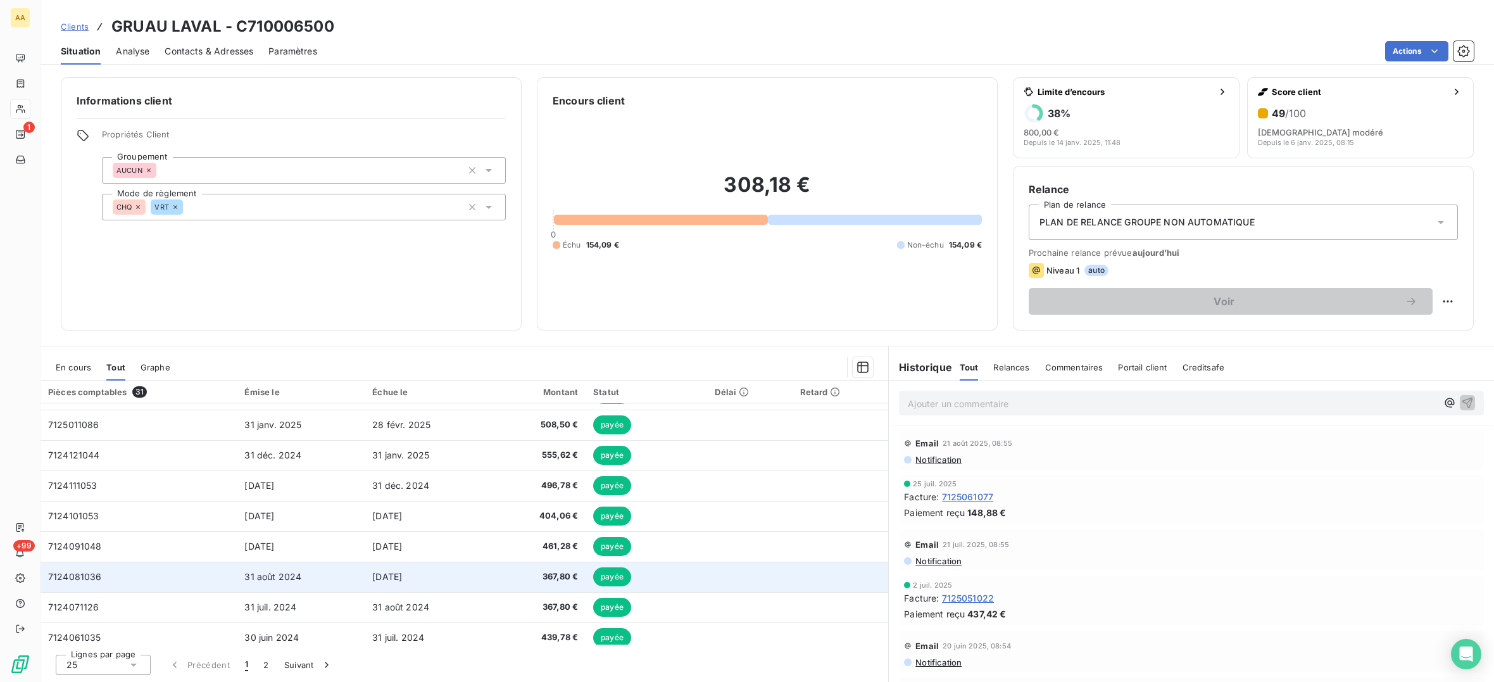
scroll to position [518, 0]
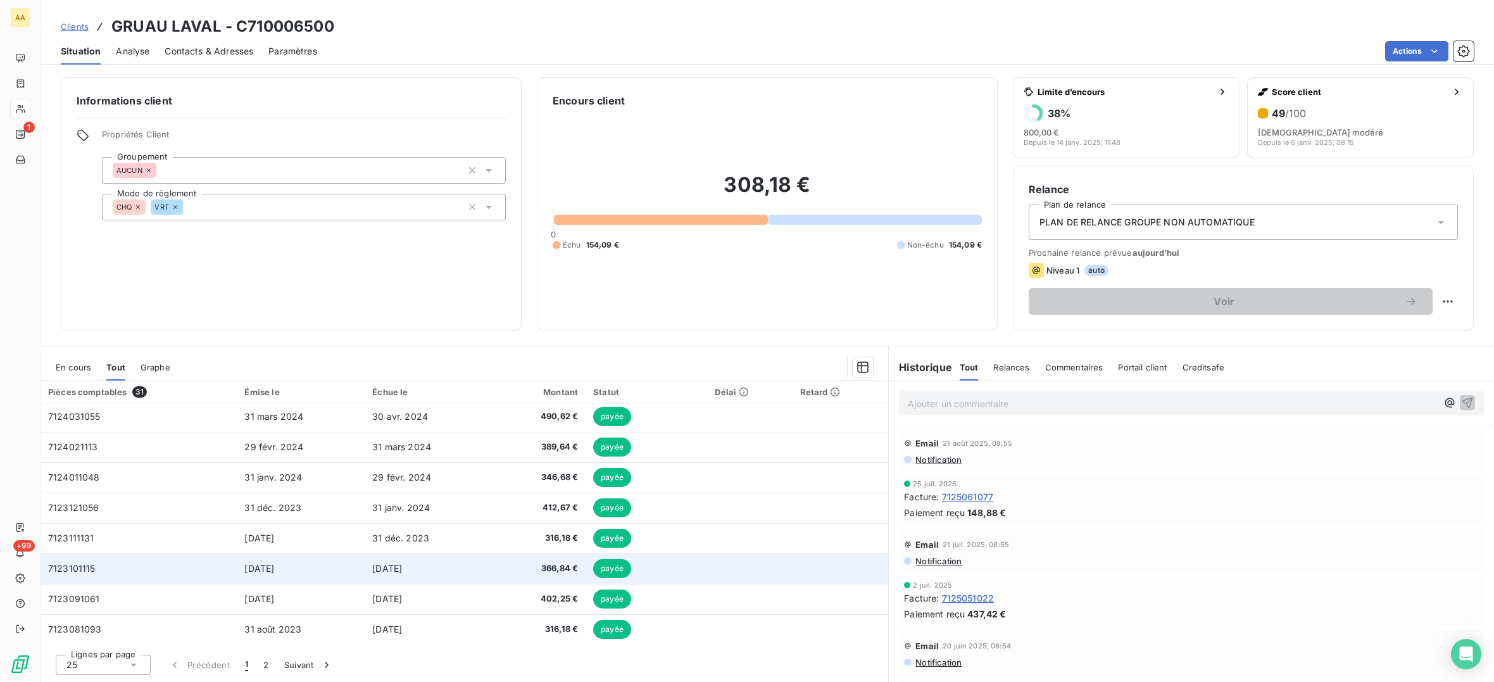
click at [100, 573] on td "7123101115" at bounding box center [139, 568] width 196 height 30
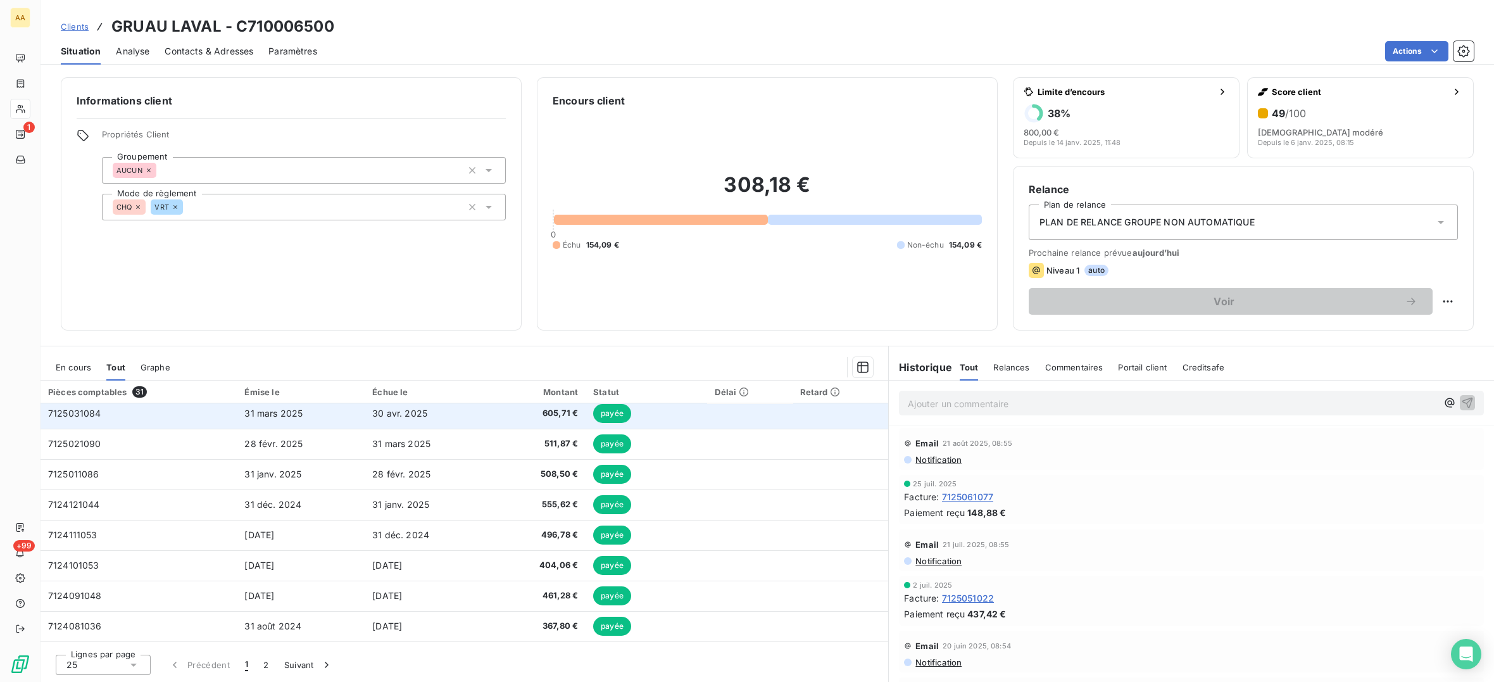
scroll to position [189, 0]
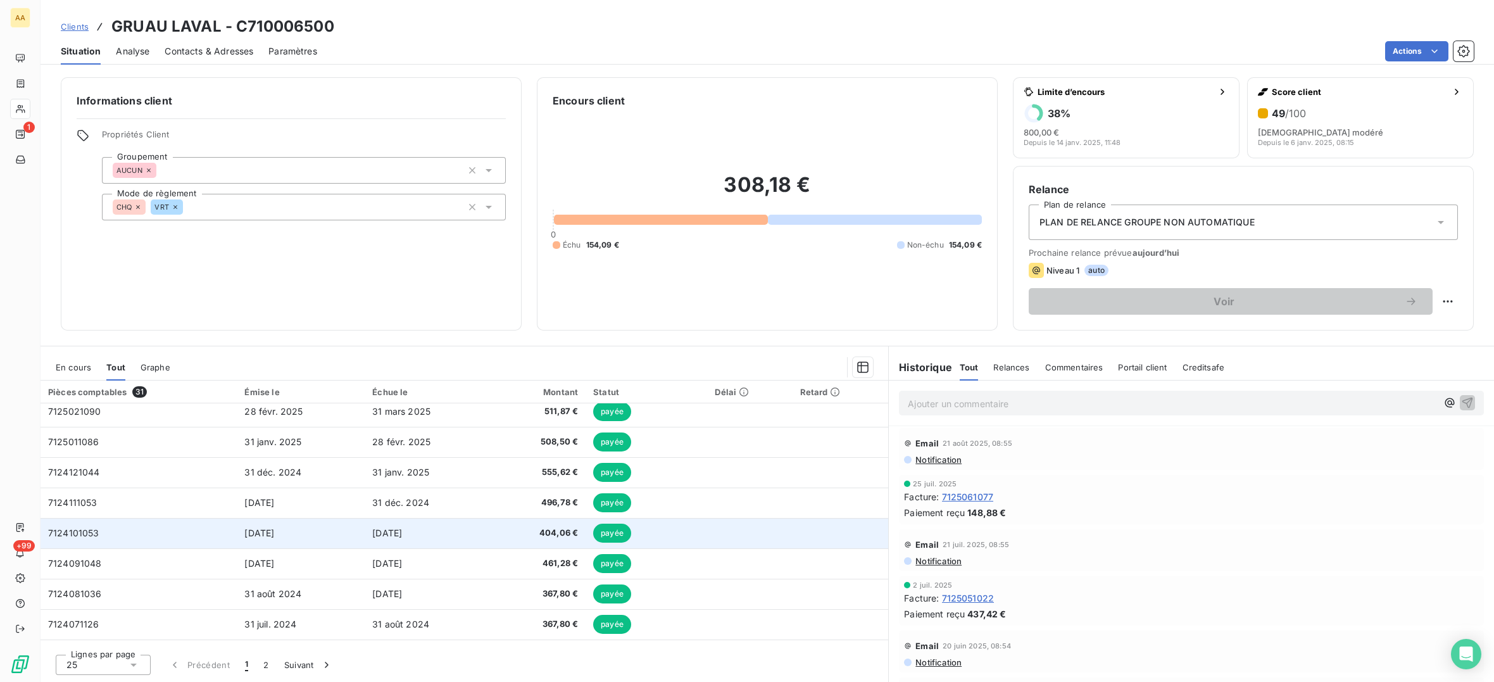
click at [108, 533] on td "7124101053" at bounding box center [139, 533] width 196 height 30
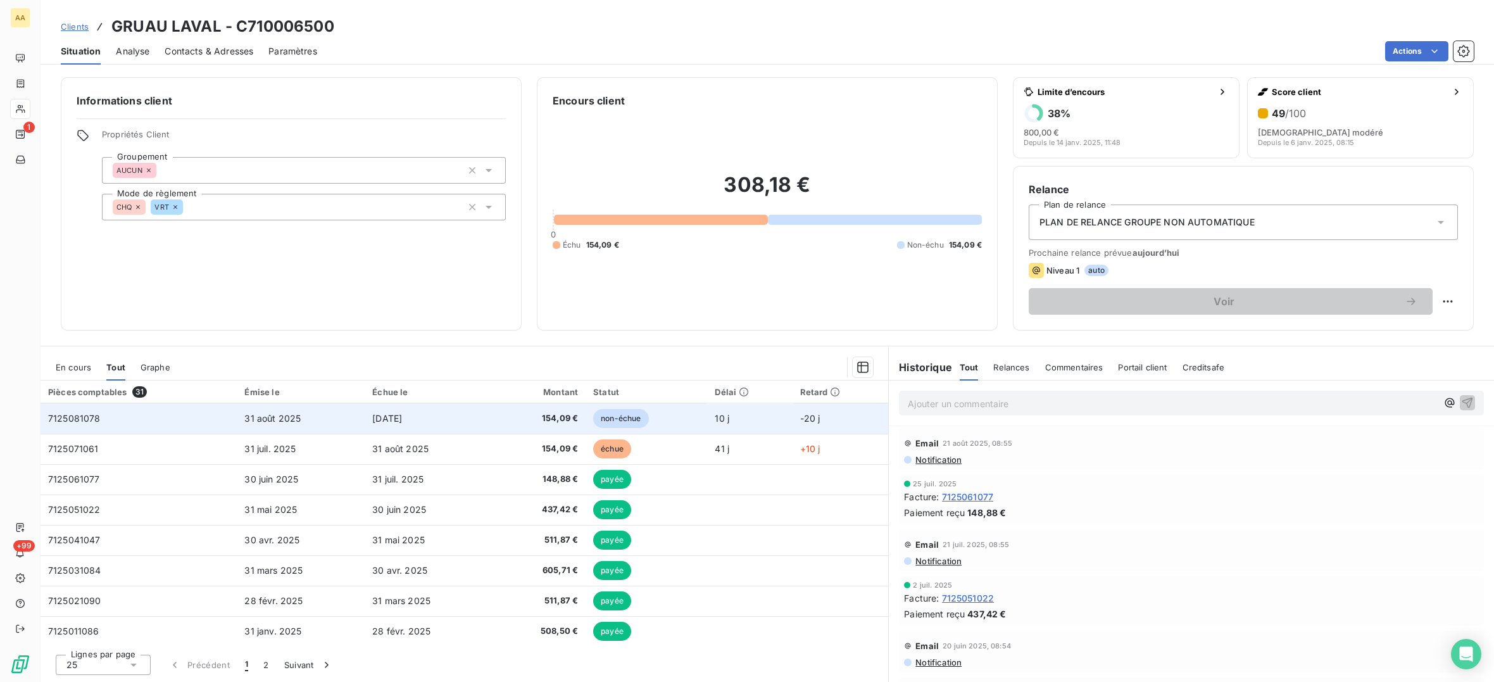
click at [130, 408] on td "7125081078" at bounding box center [139, 418] width 196 height 30
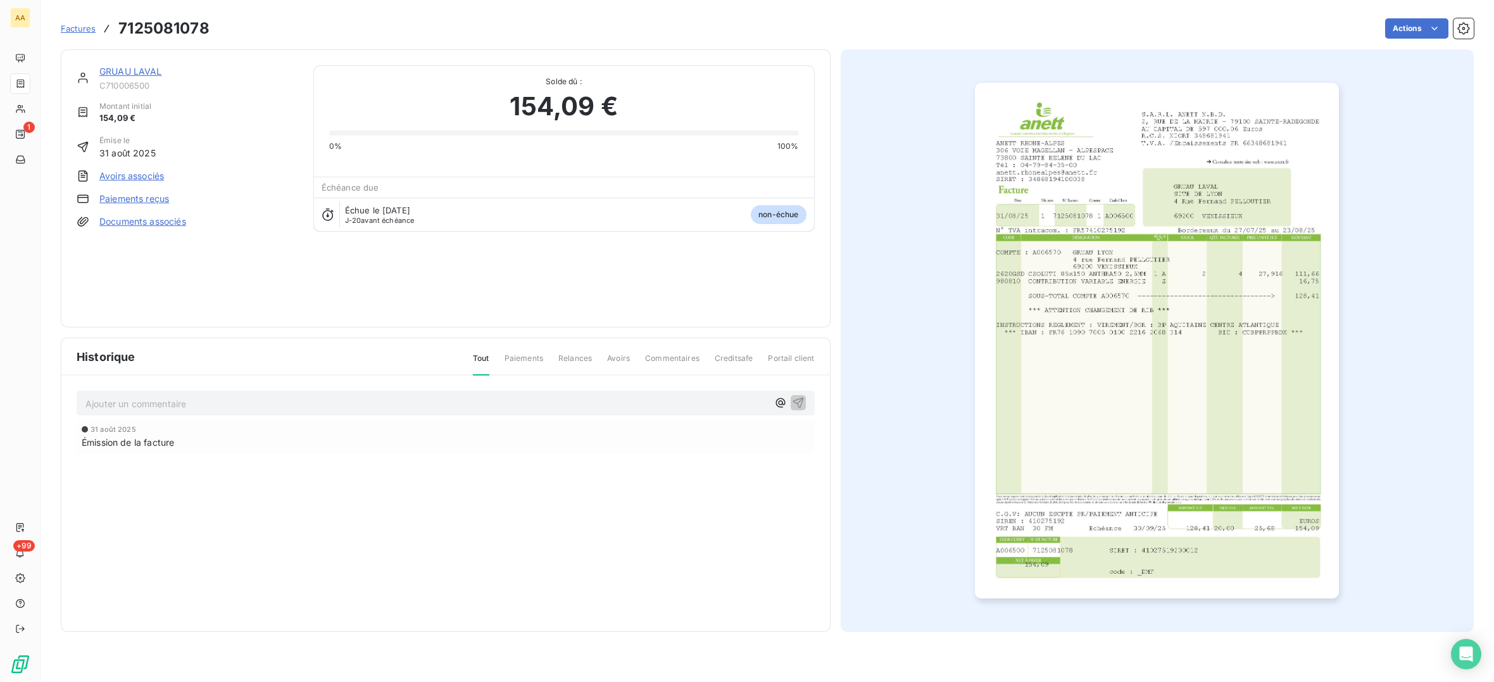
click at [1105, 306] on img "button" at bounding box center [1157, 340] width 364 height 515
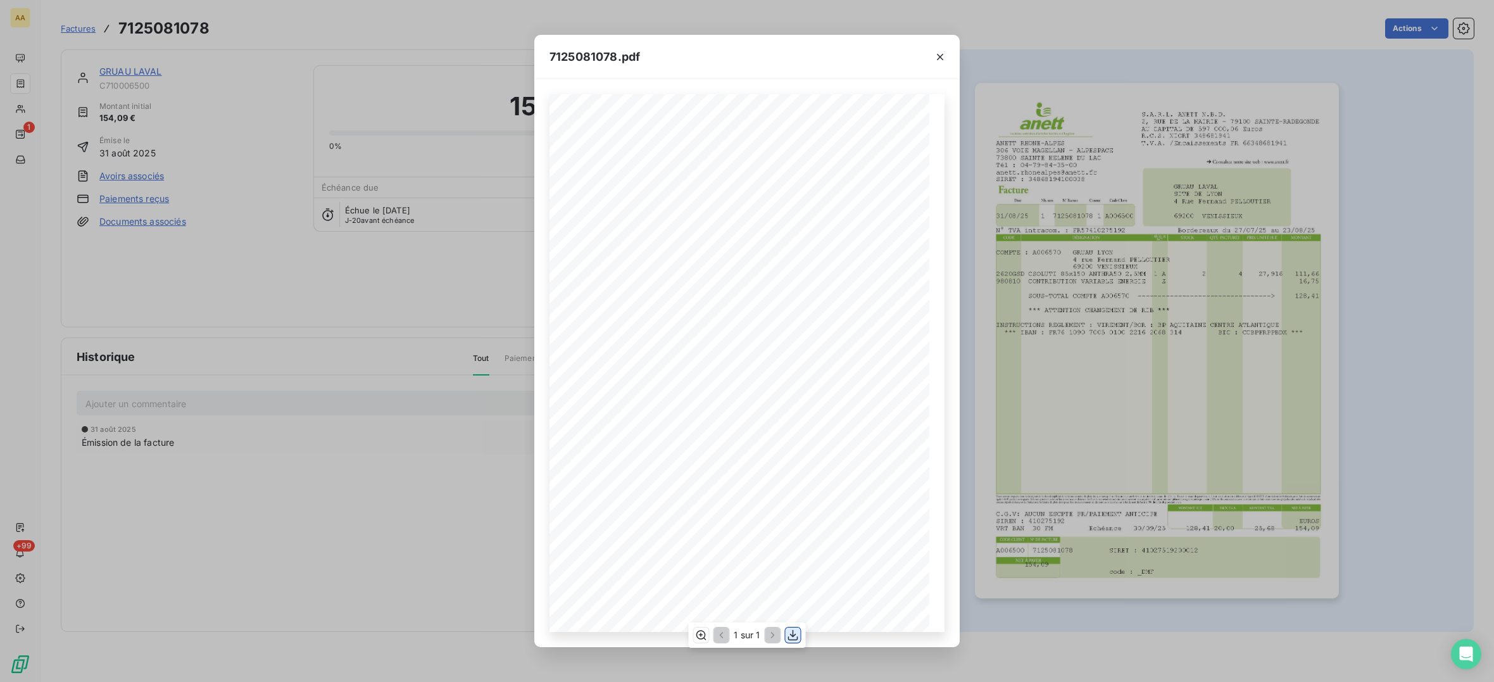
click at [794, 632] on icon "button" at bounding box center [793, 634] width 13 height 13
click at [32, 97] on div "7125081078.pdf S.A.R.L. ANETT N.B.D. [STREET_ADDRESS] AU CAPITAL DE 597 000,06 …" at bounding box center [747, 341] width 1494 height 682
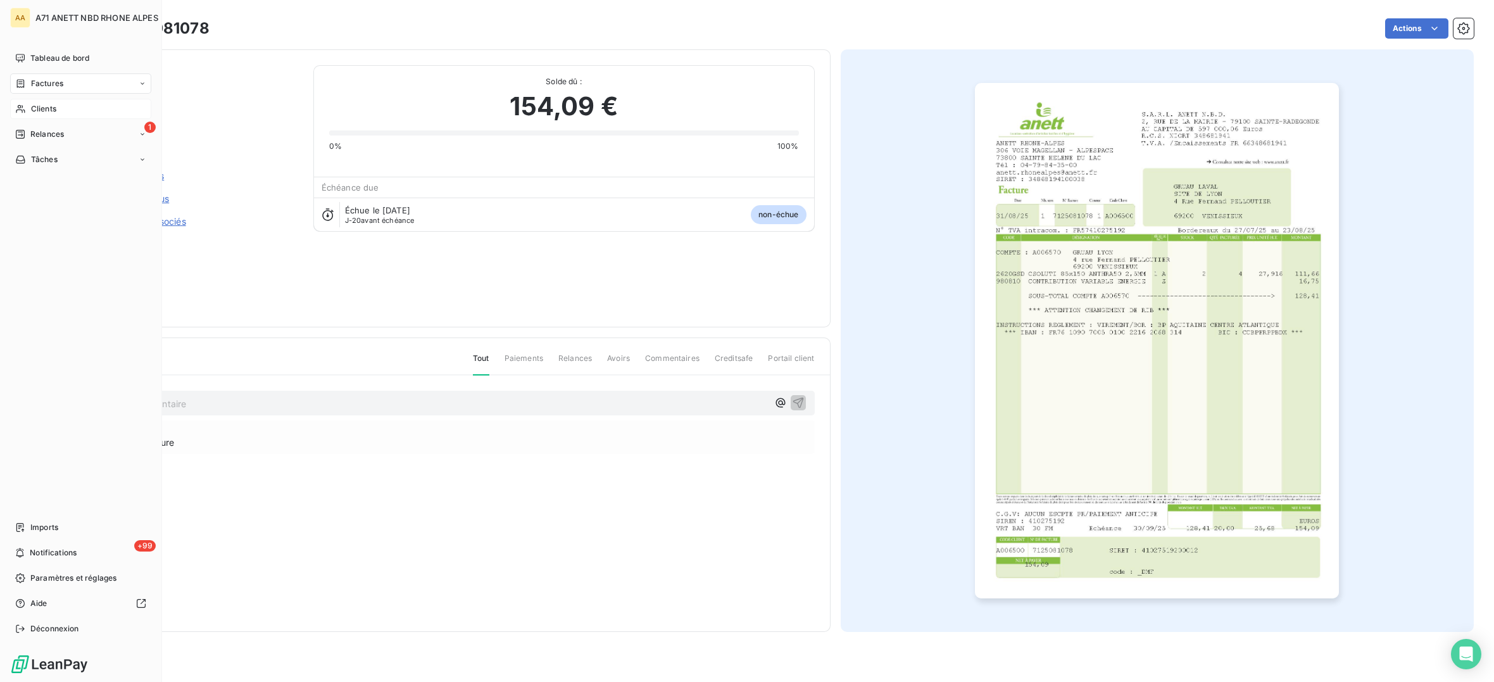
click at [30, 104] on div "Clients" at bounding box center [80, 109] width 141 height 20
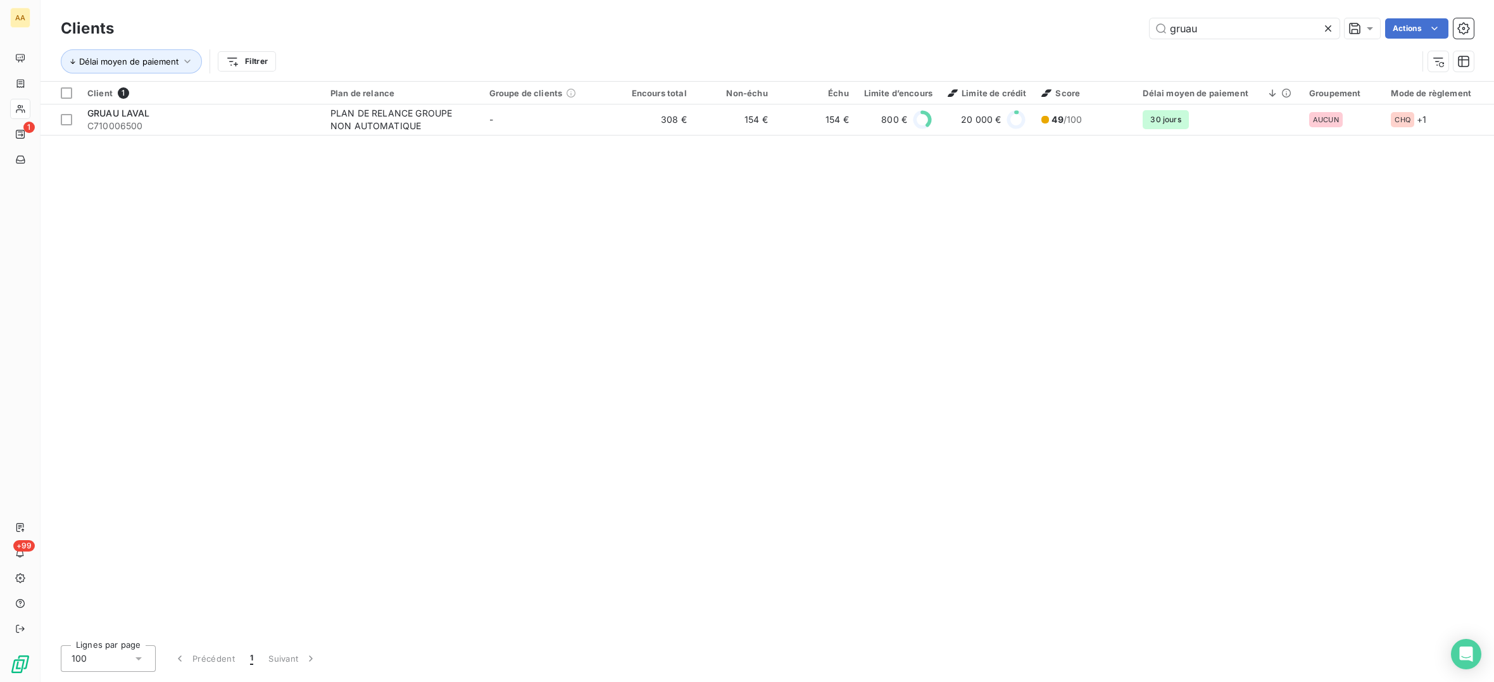
drag, startPoint x: 1217, startPoint y: 27, endPoint x: 1122, endPoint y: 25, distance: 95.0
click at [1122, 25] on div "gruau Actions" at bounding box center [801, 28] width 1344 height 20
type input "gsvi"
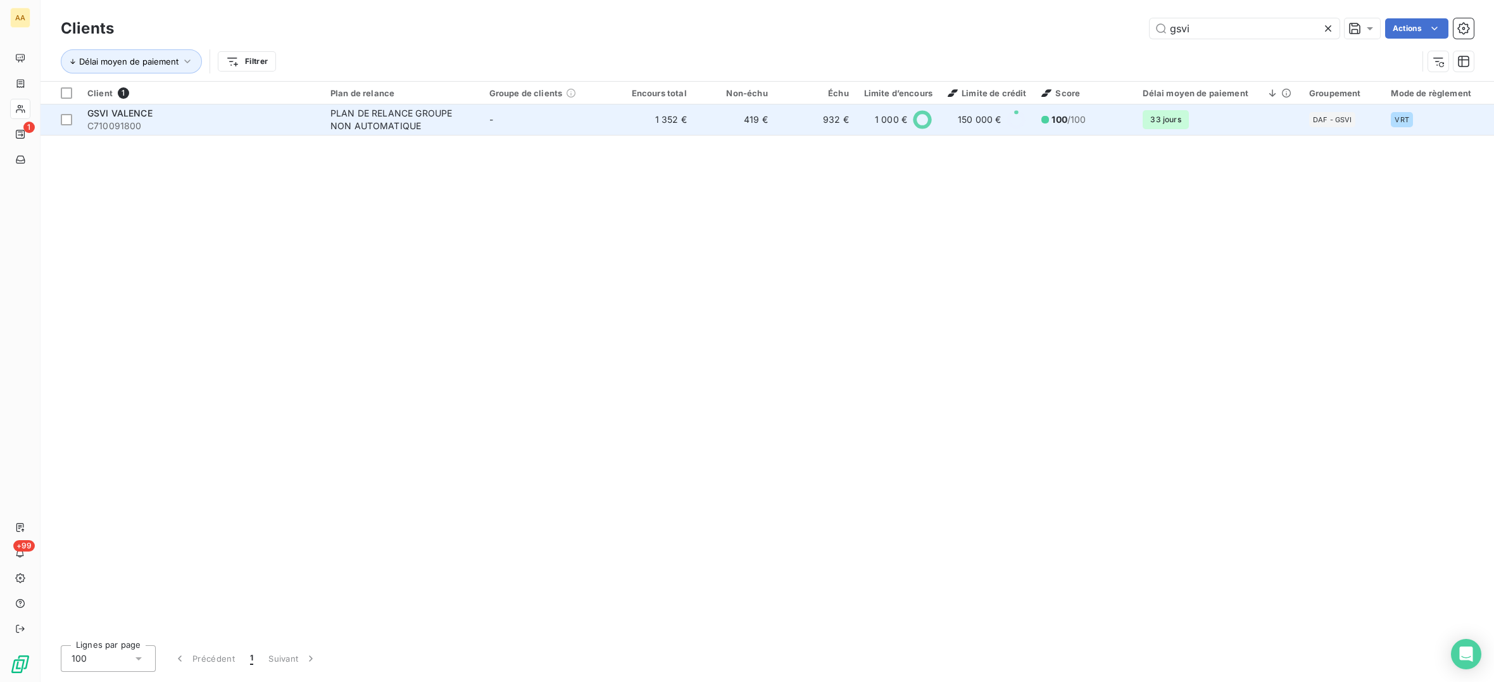
click at [140, 125] on span "C710091800" at bounding box center [201, 126] width 228 height 13
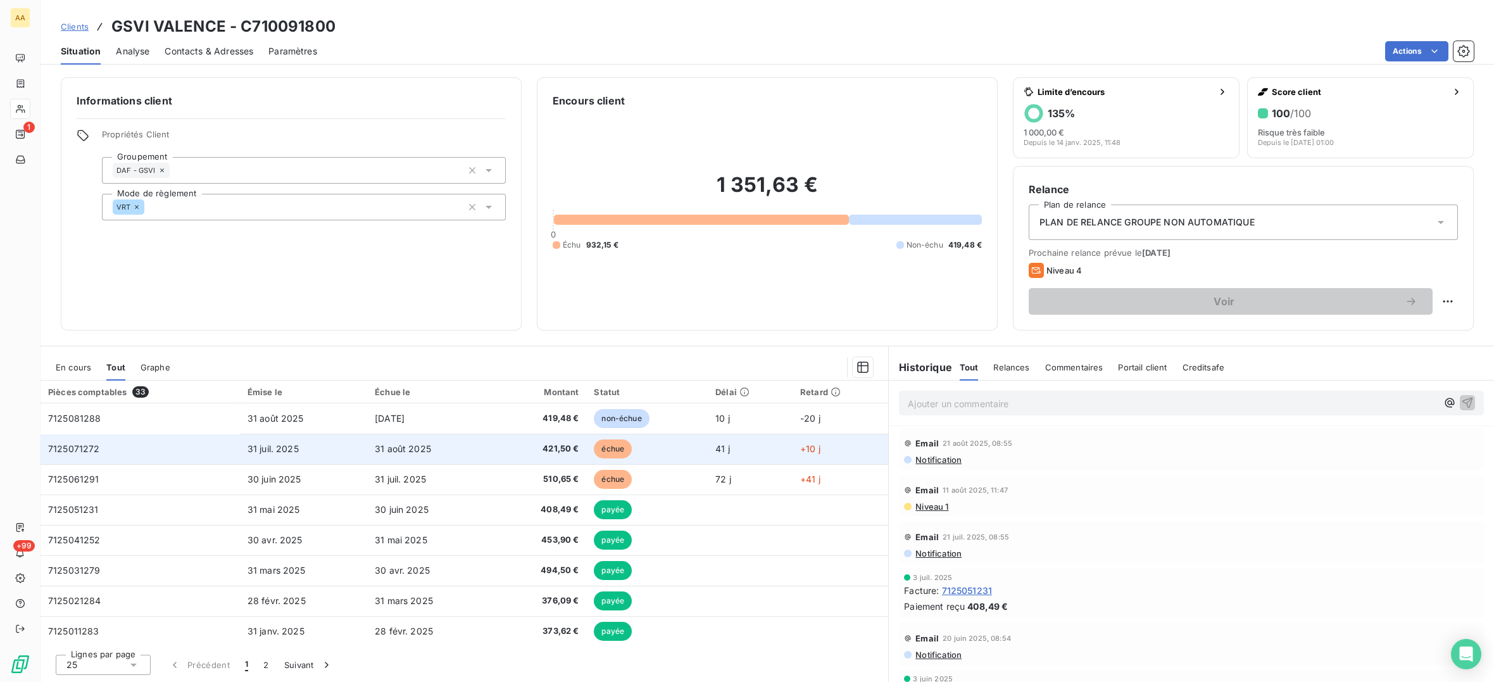
scroll to position [189, 0]
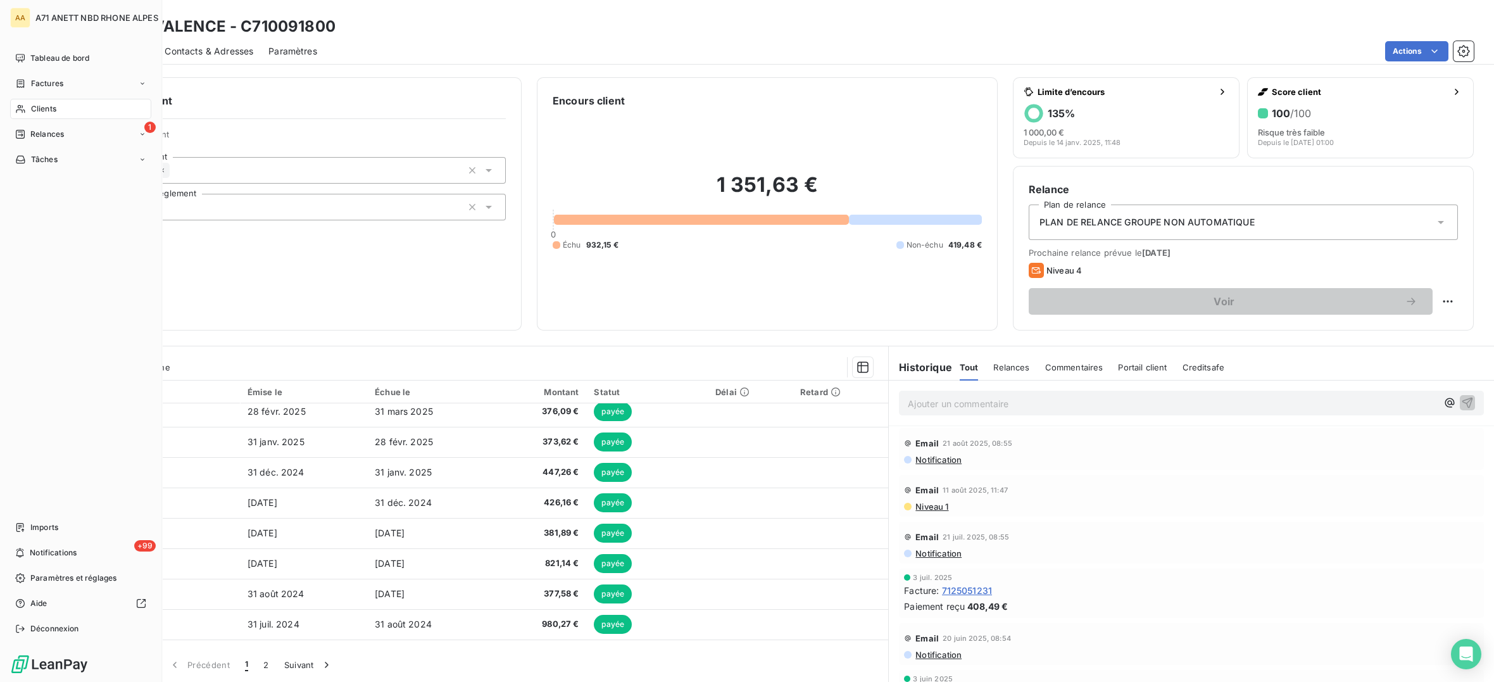
click at [30, 99] on div "Clients" at bounding box center [80, 109] width 141 height 20
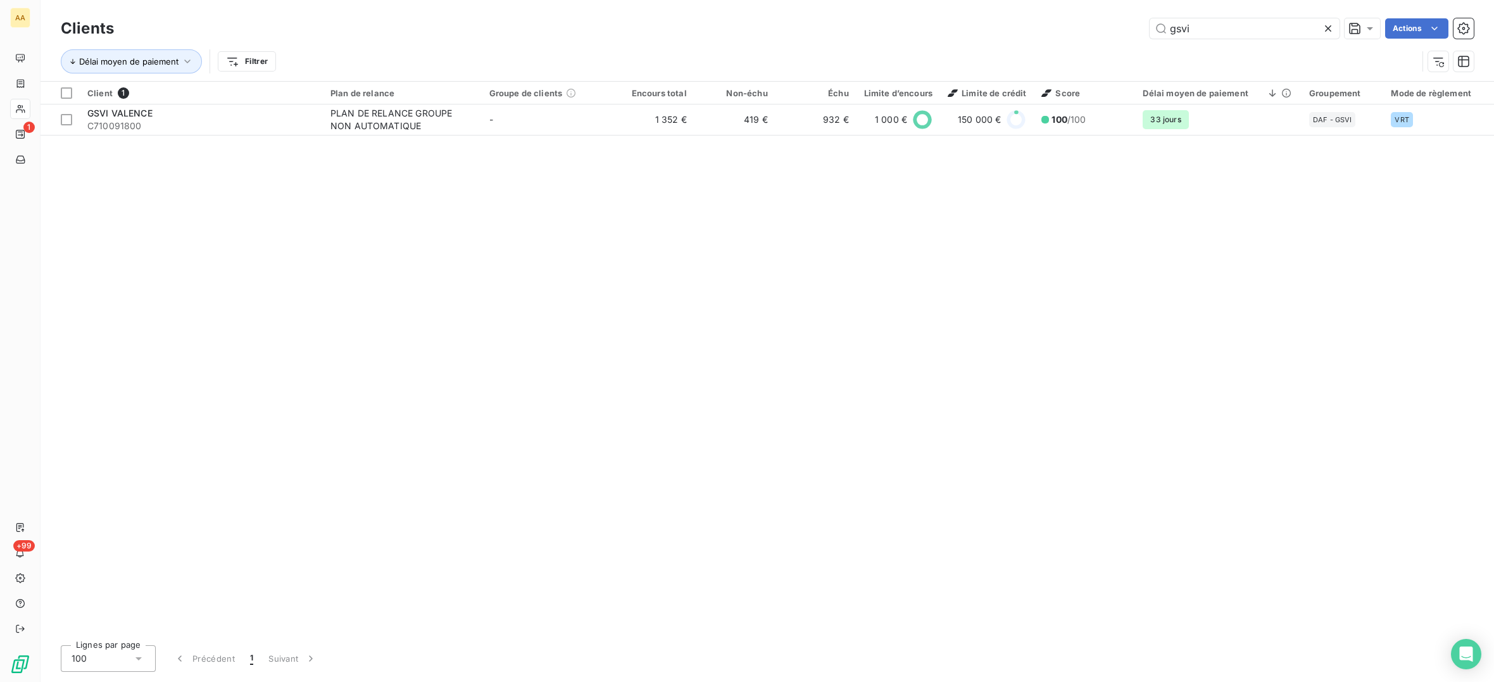
drag, startPoint x: 1209, startPoint y: 33, endPoint x: 1137, endPoint y: 28, distance: 72.9
click at [1137, 28] on div "gsvi Actions" at bounding box center [801, 28] width 1344 height 20
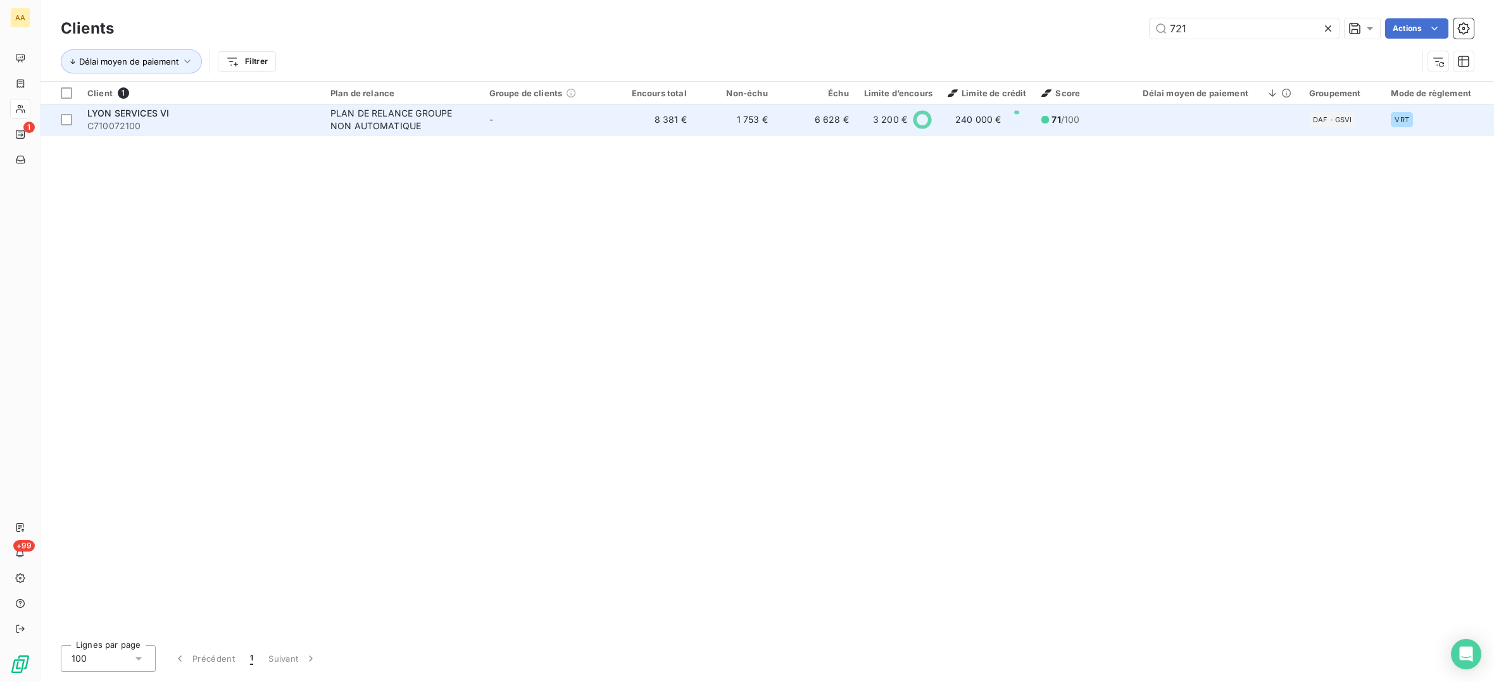
type input "721"
click at [161, 135] on td "LYON SERVICES VI C710072100" at bounding box center [201, 119] width 243 height 30
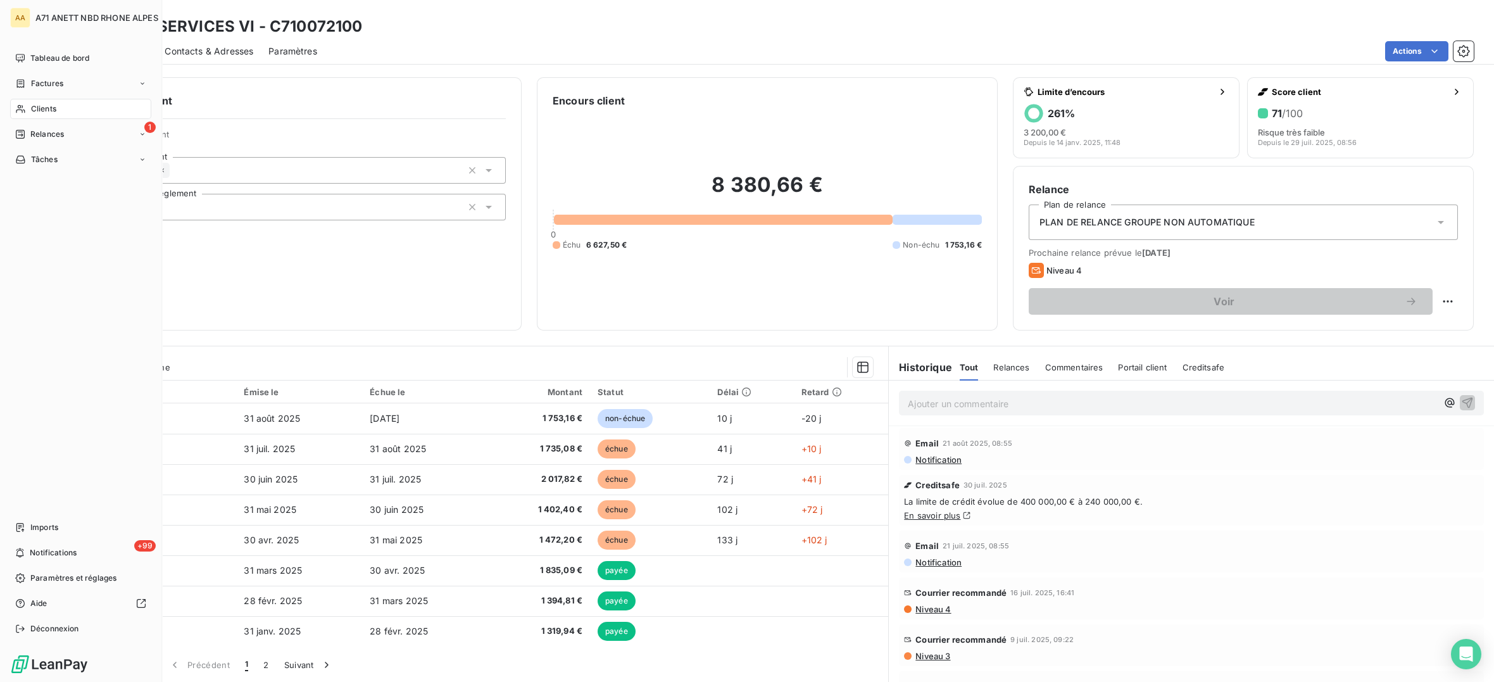
click at [31, 104] on span "Clients" at bounding box center [43, 108] width 25 height 11
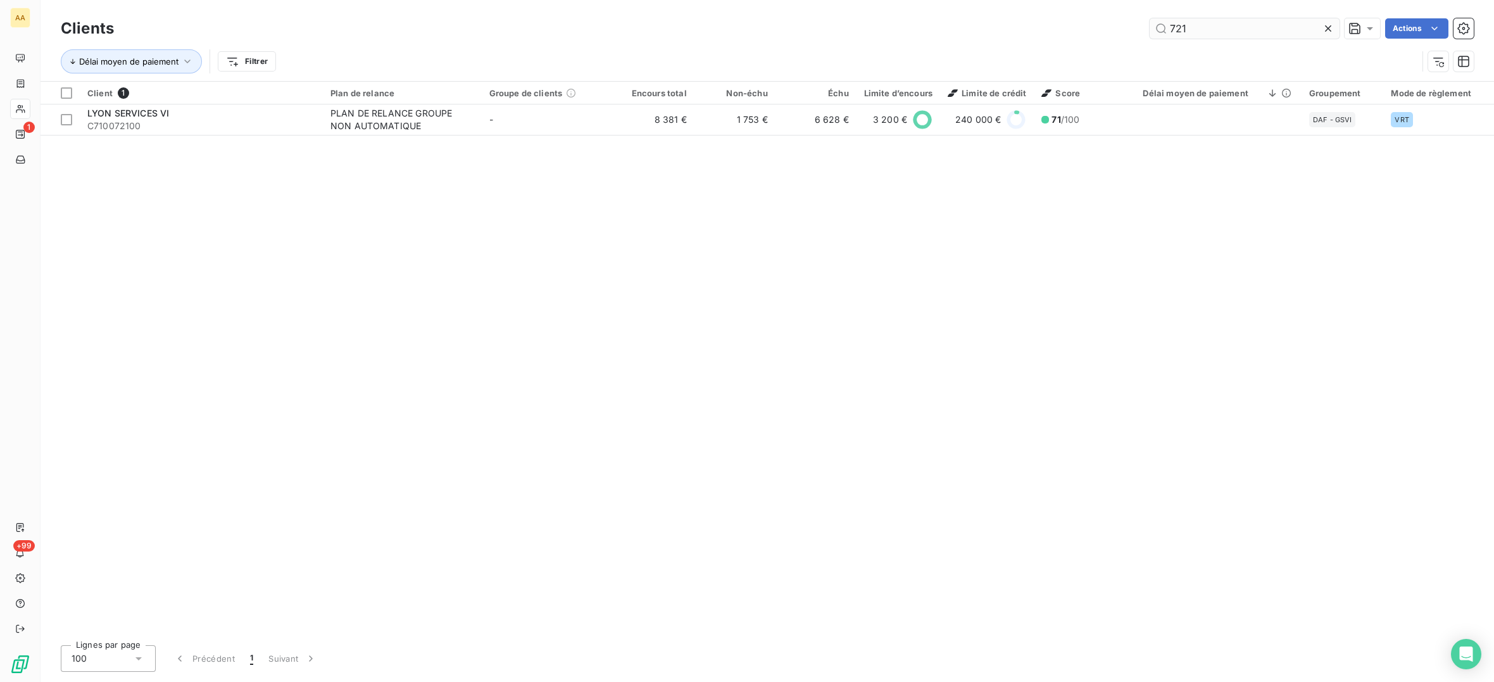
drag, startPoint x: 1202, startPoint y: 22, endPoint x: 1166, endPoint y: 34, distance: 37.2
click at [1161, 38] on div "Clients 721 Actions" at bounding box center [767, 28] width 1413 height 27
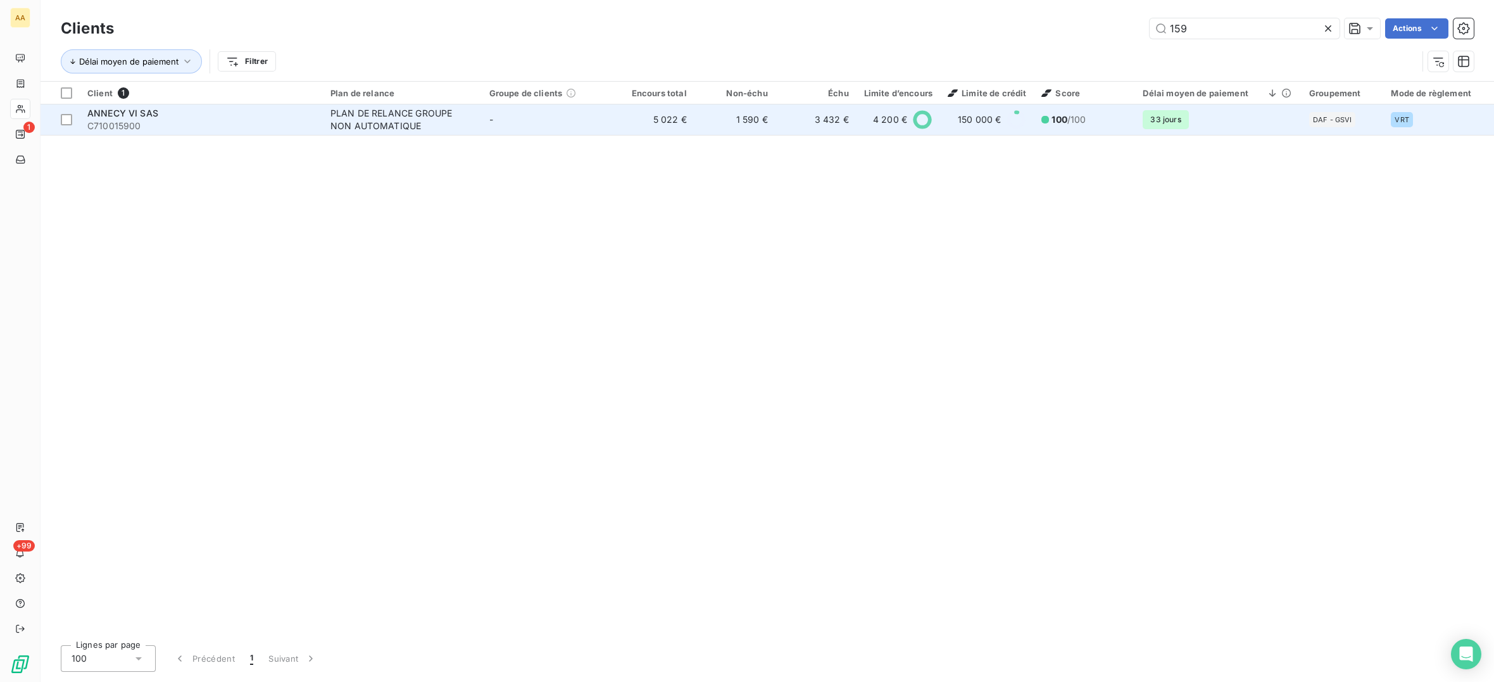
type input "159"
click at [135, 126] on span "C710015900" at bounding box center [201, 126] width 228 height 13
